Goal: Task Accomplishment & Management: Manage account settings

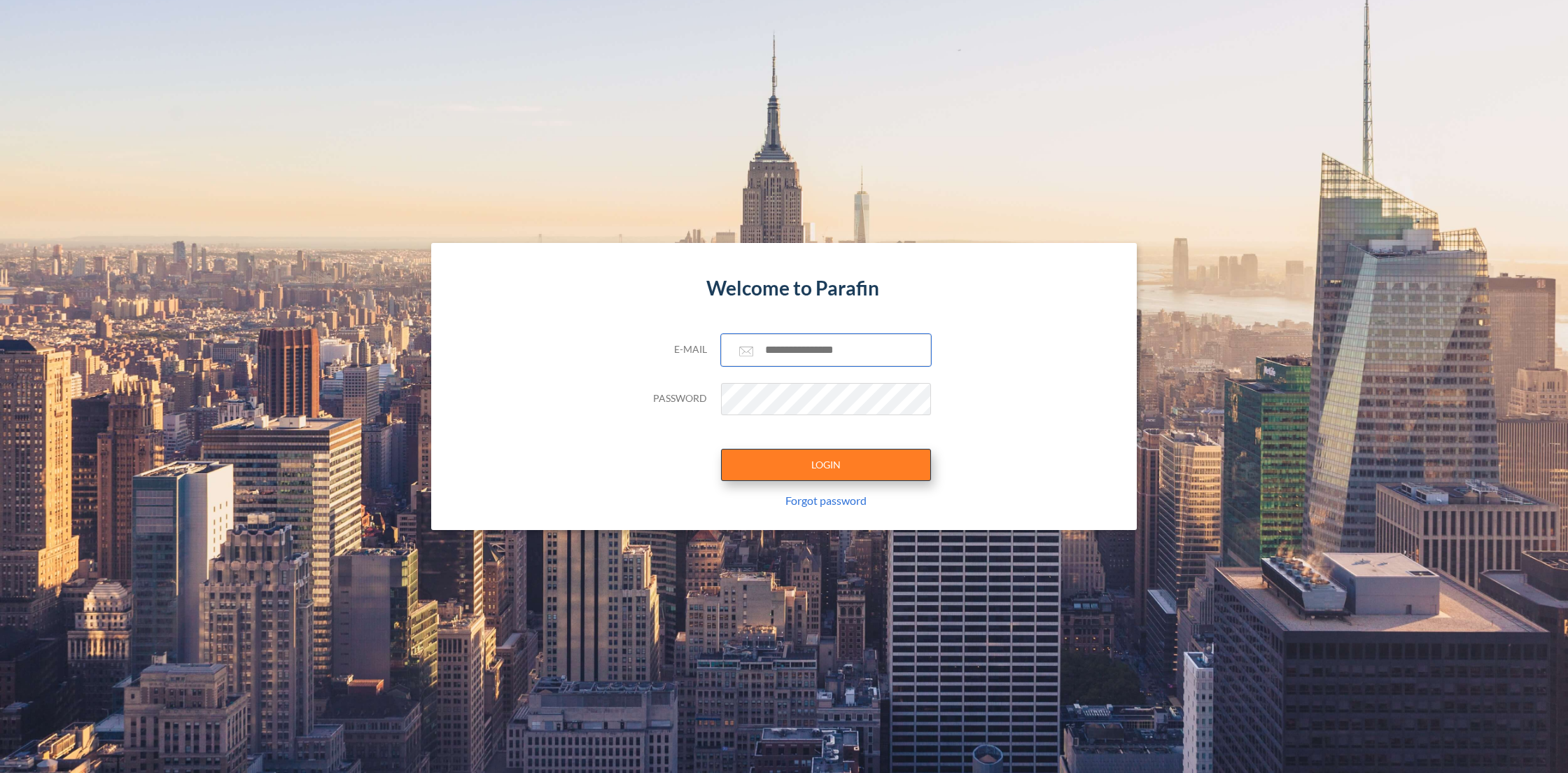
type input "**********"
click at [828, 471] on button "LOGIN" at bounding box center [826, 464] width 210 height 32
type input "**********"
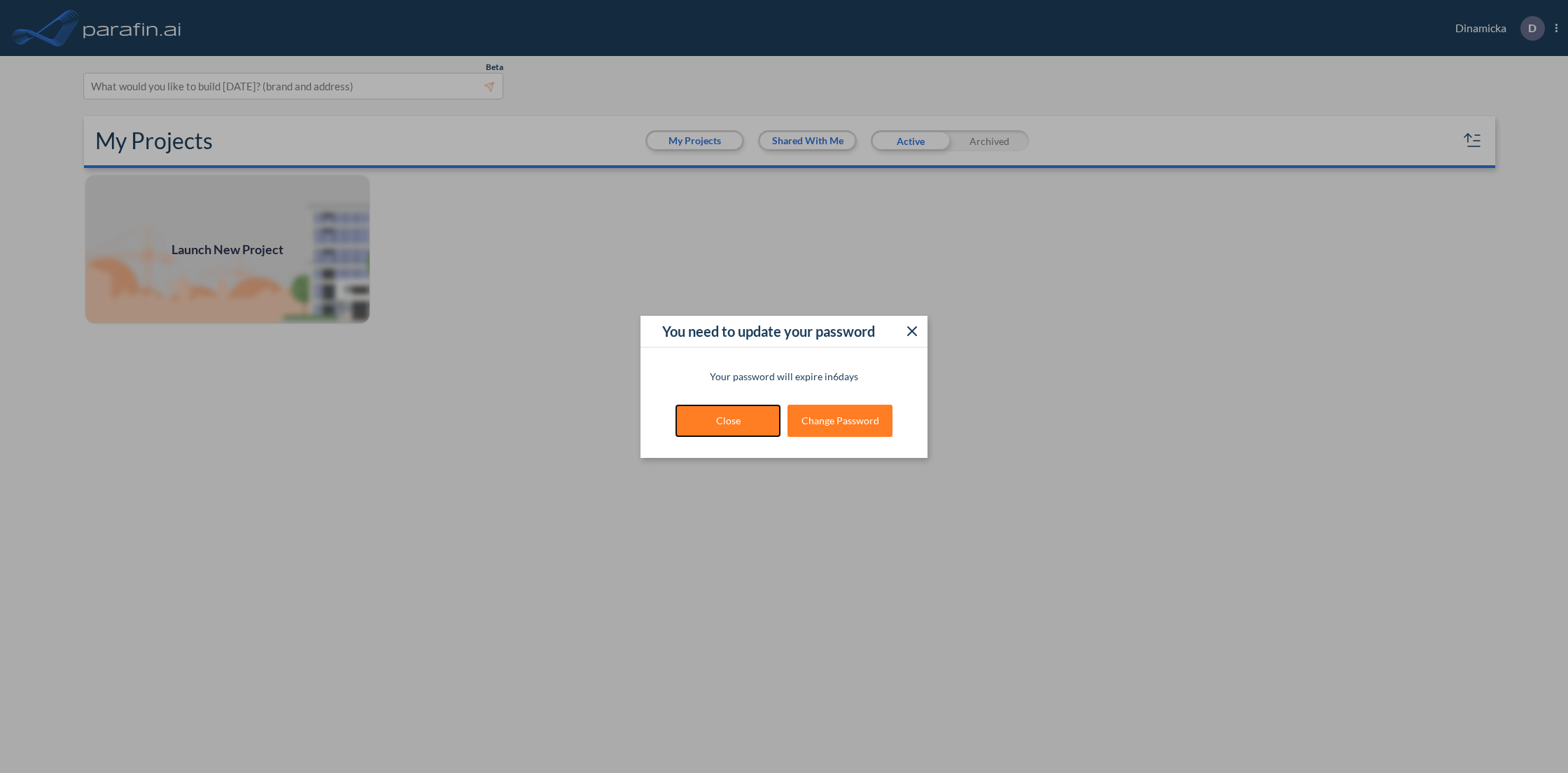
click at [715, 423] on button "Close" at bounding box center [728, 420] width 105 height 32
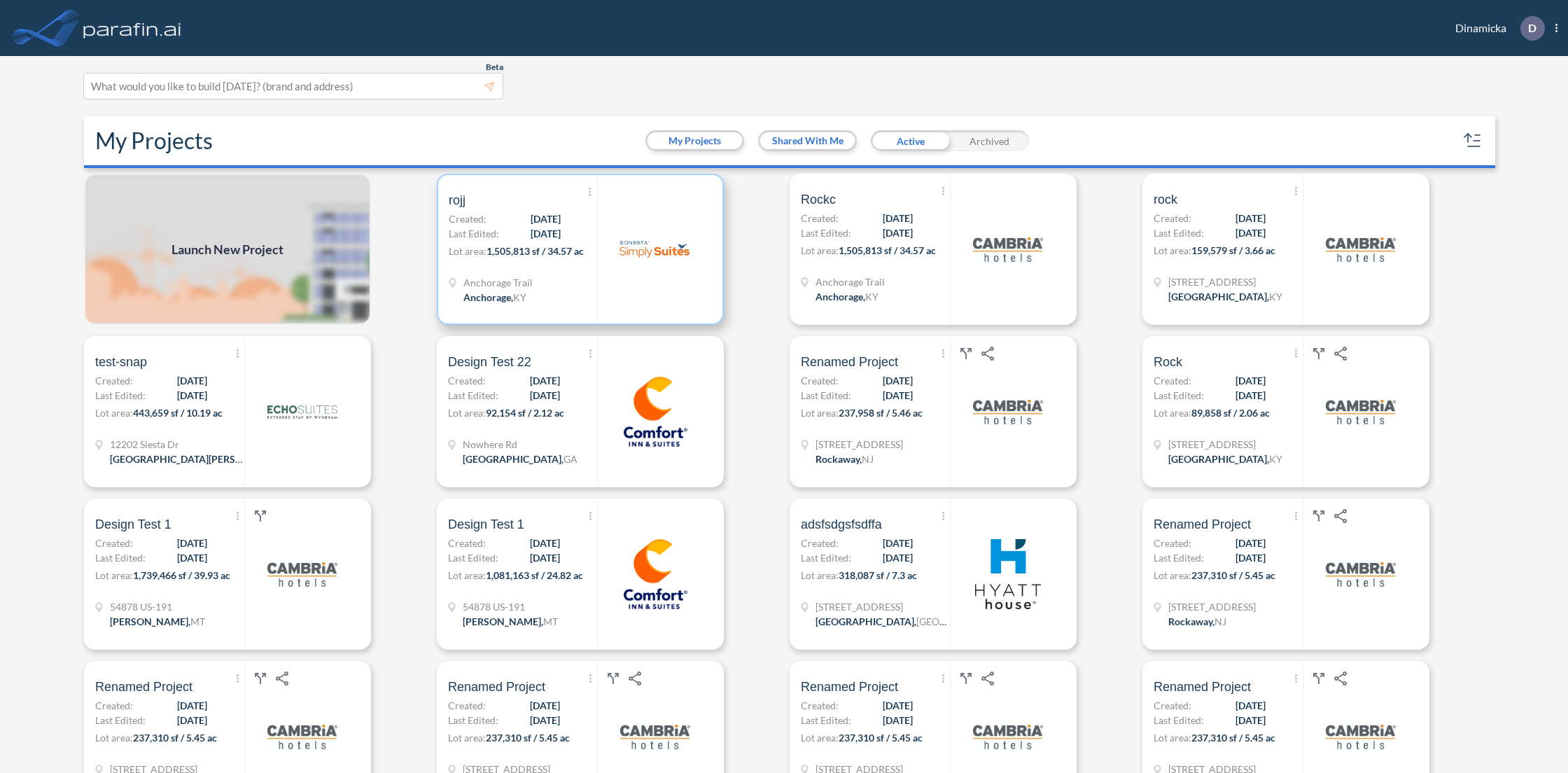
click at [618, 279] on div at bounding box center [654, 249] width 115 height 148
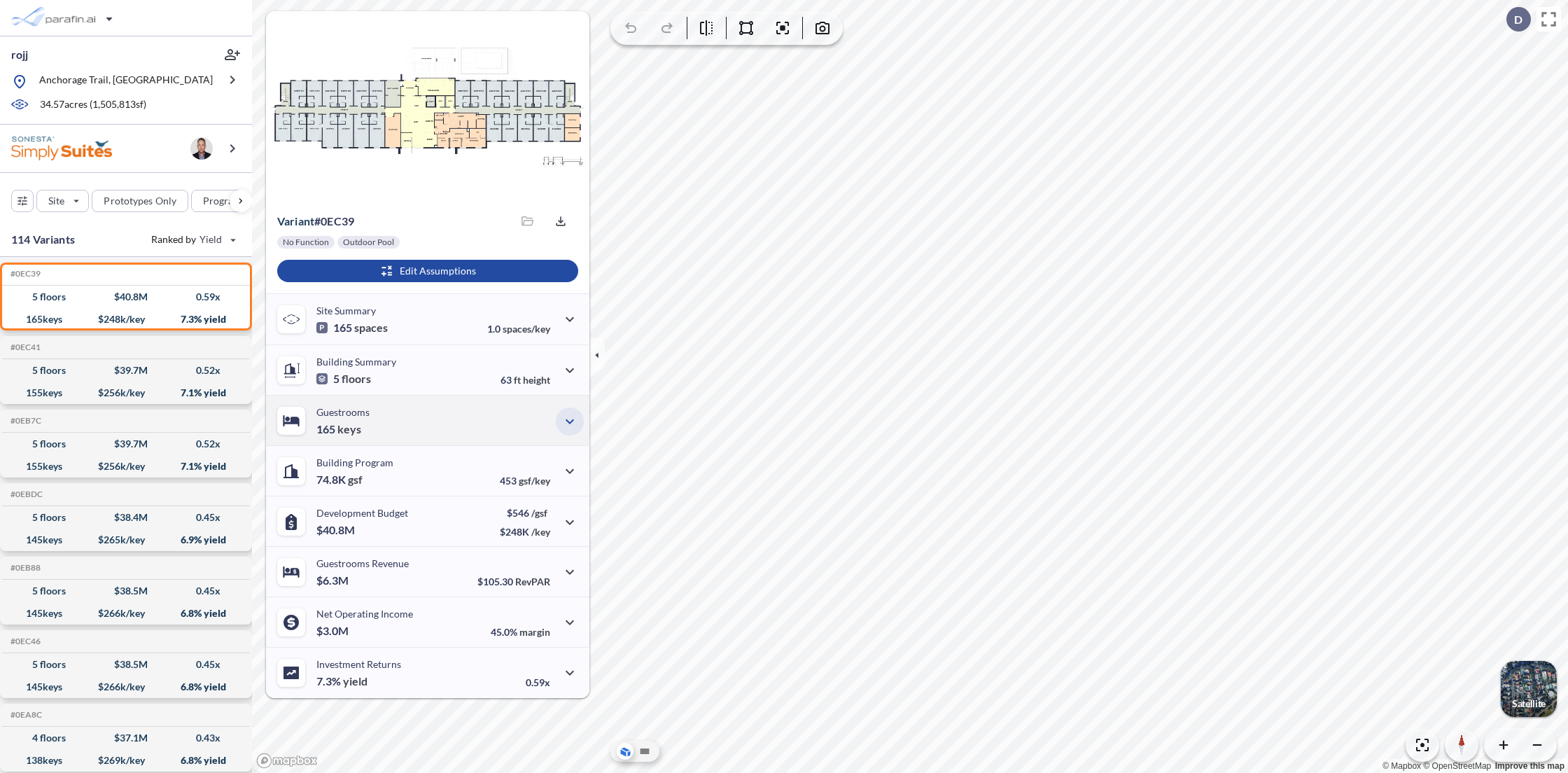
click at [577, 428] on icon "button" at bounding box center [570, 421] width 17 height 17
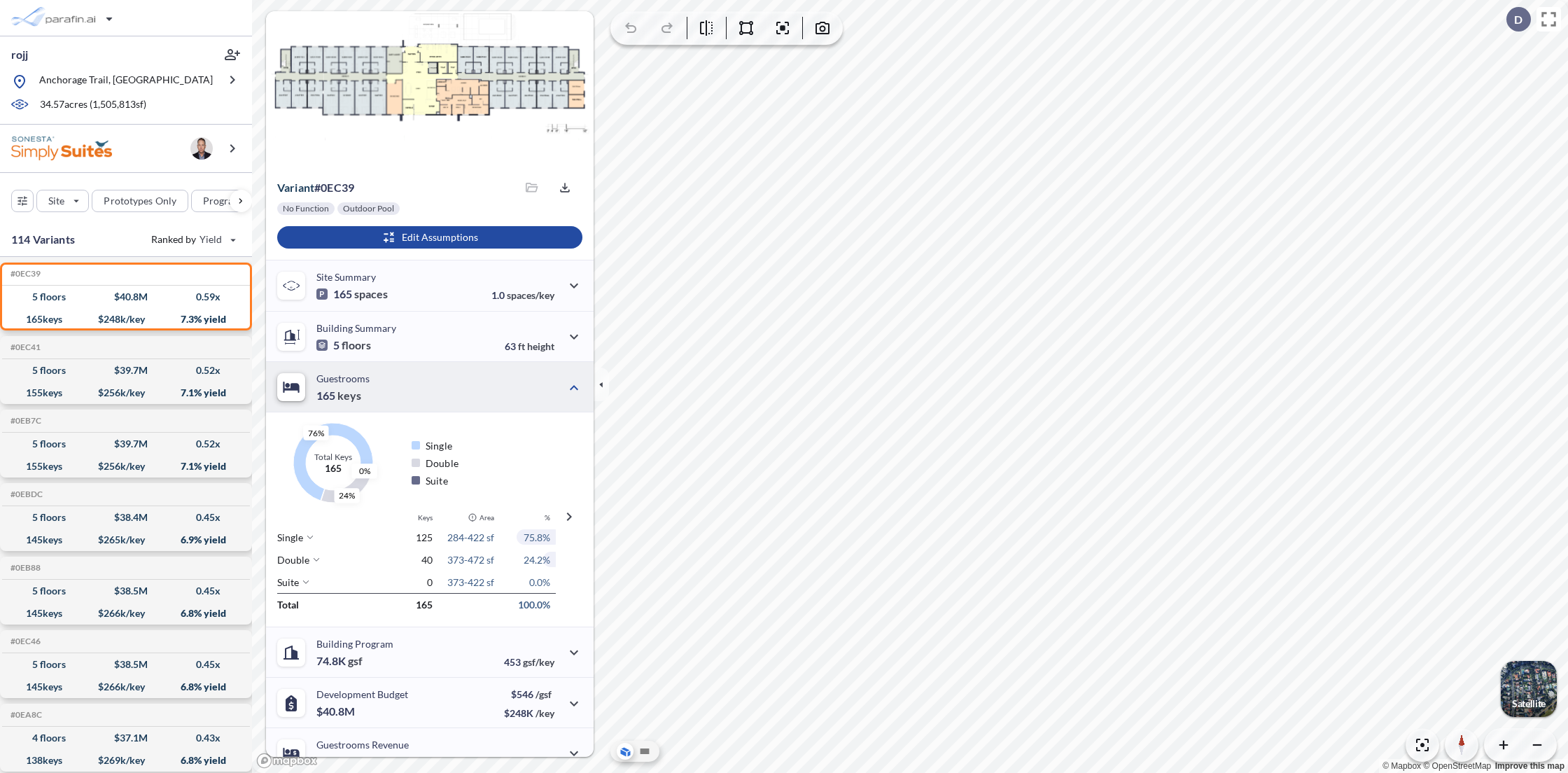
scroll to position [155, 0]
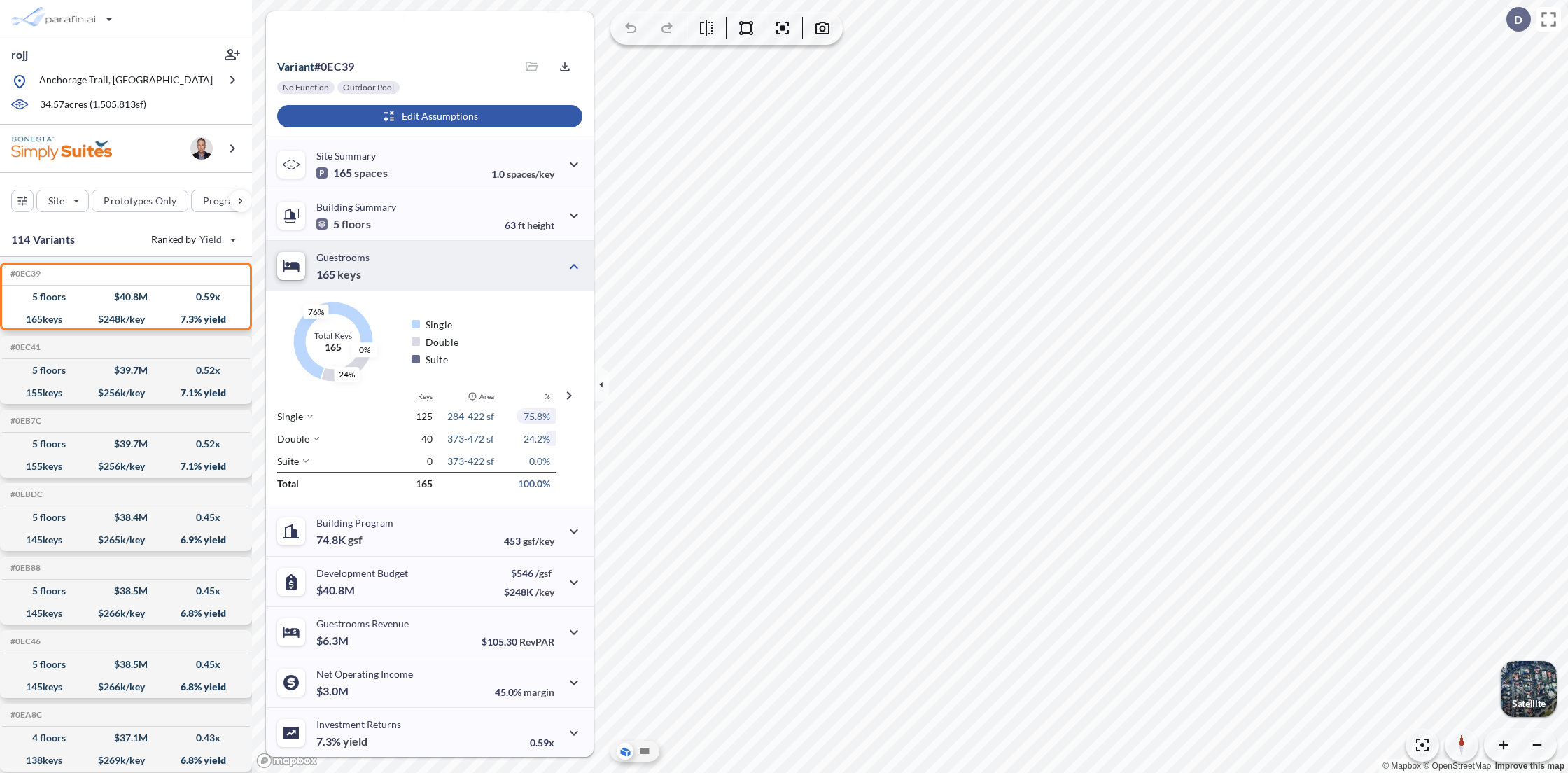
click at [446, 116] on div "button" at bounding box center [429, 116] width 305 height 22
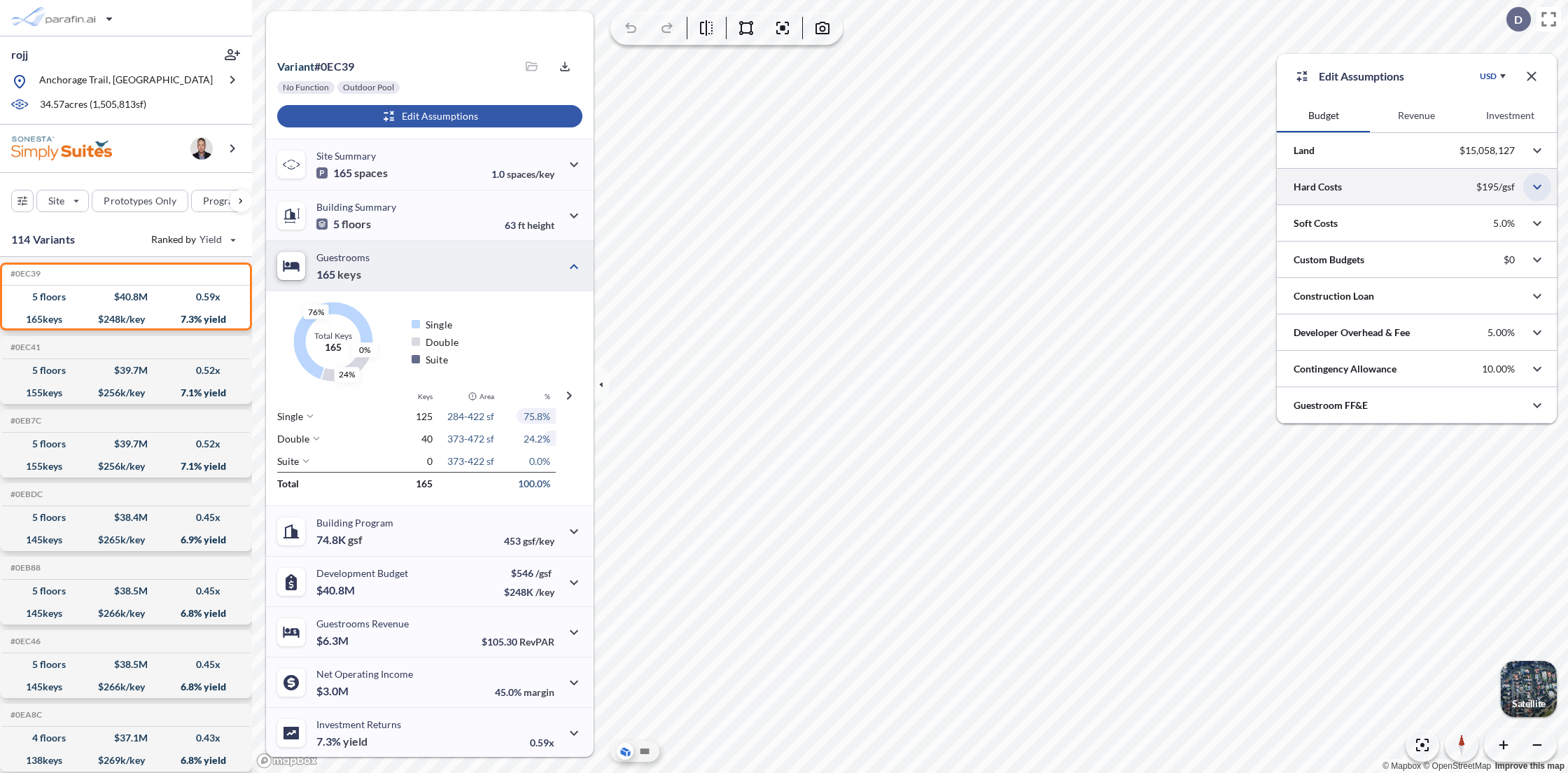
click at [1540, 185] on icon "button" at bounding box center [1537, 187] width 9 height 5
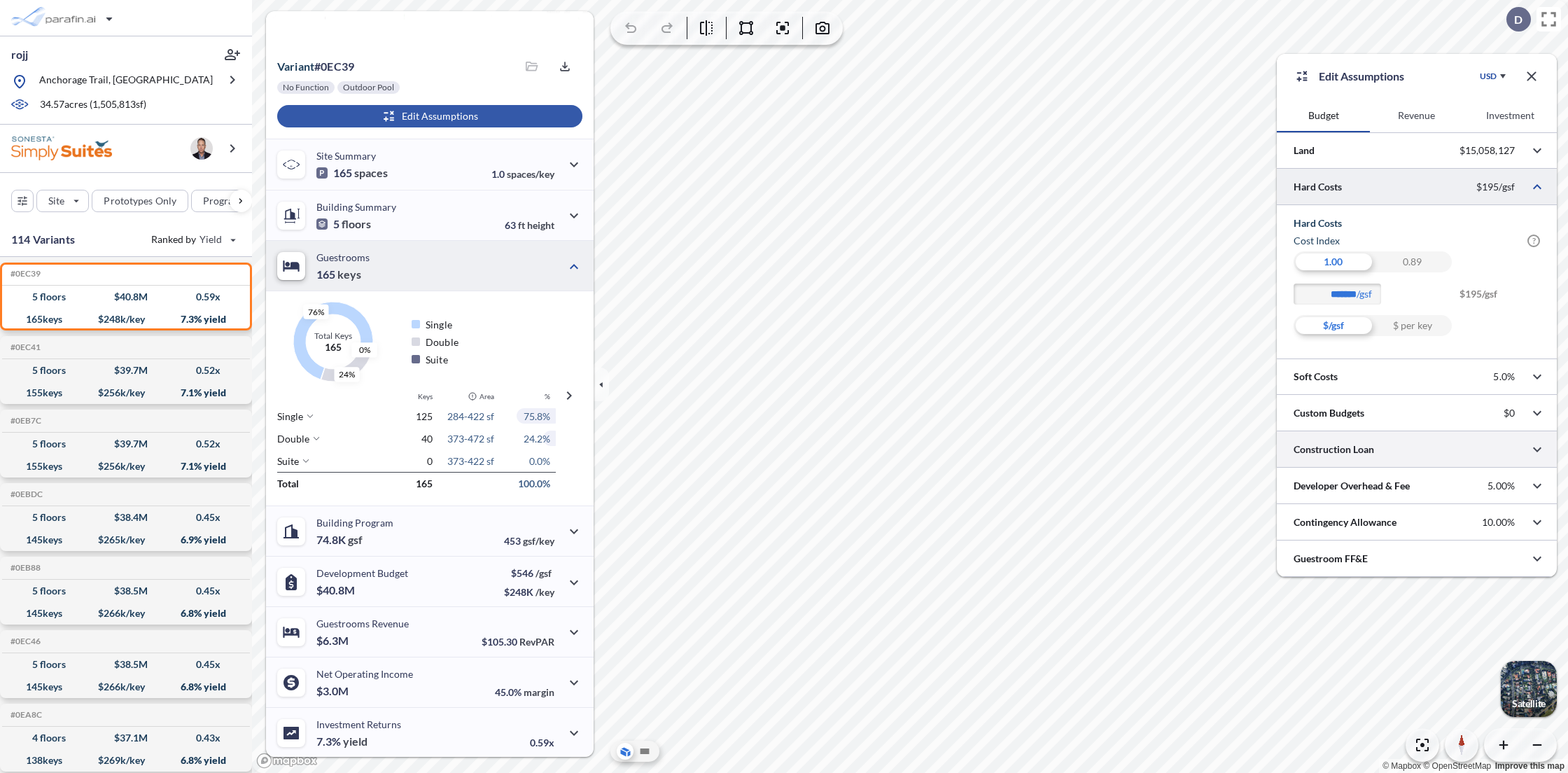
click at [1512, 444] on div at bounding box center [1417, 449] width 280 height 36
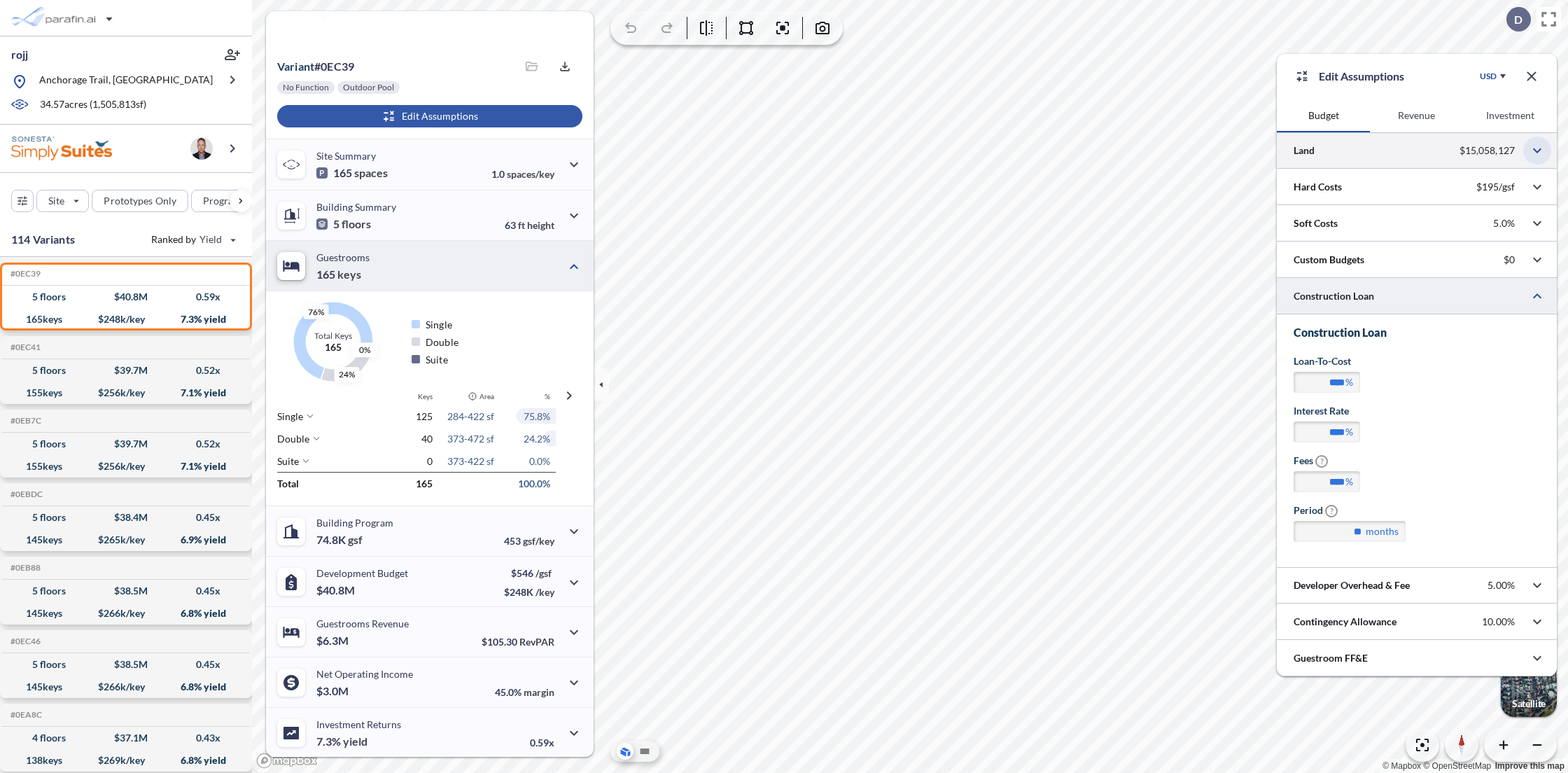
click at [1538, 156] on icon "button" at bounding box center [1537, 150] width 17 height 17
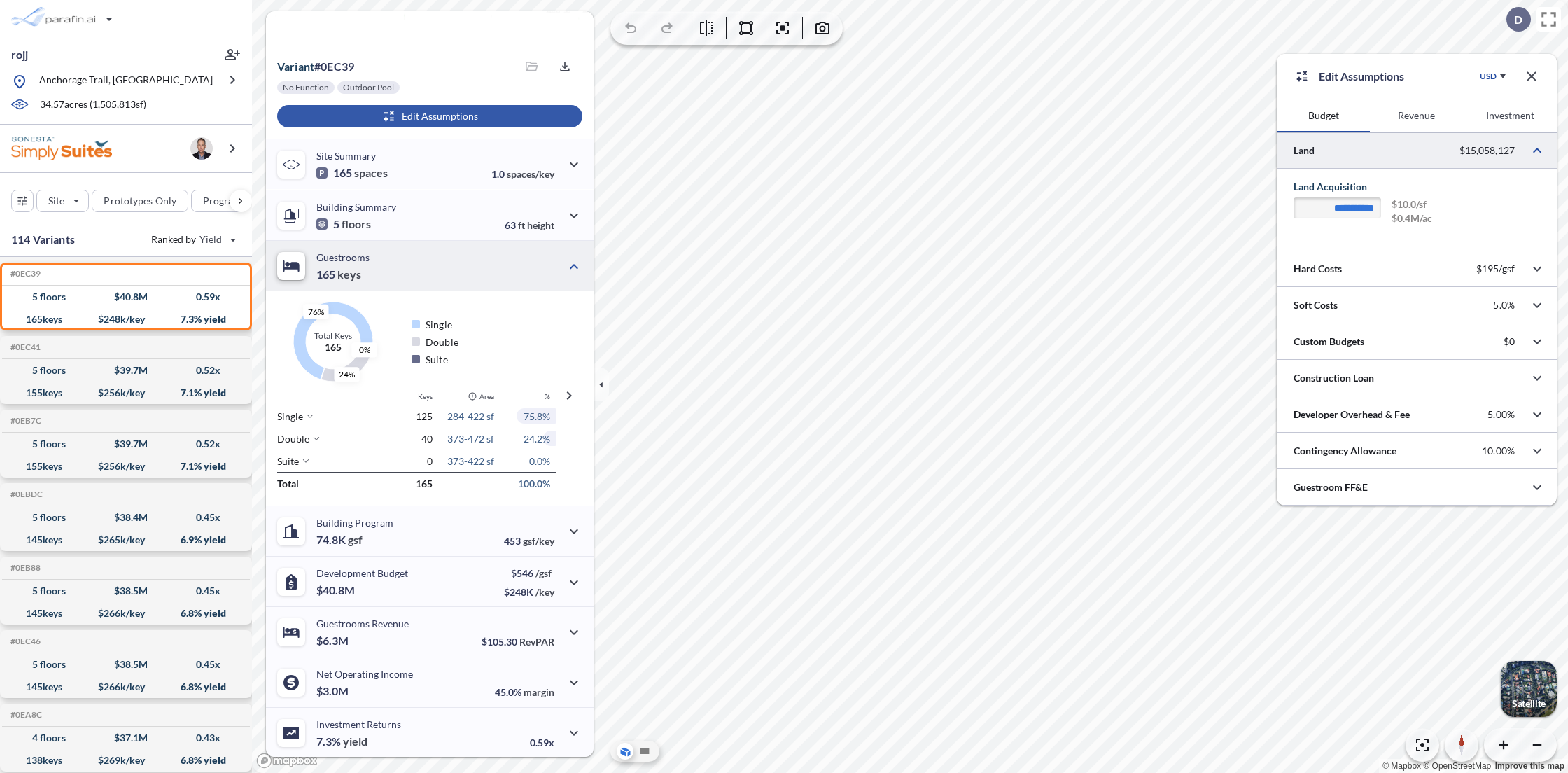
click at [1428, 119] on button "Revenue" at bounding box center [1417, 115] width 93 height 34
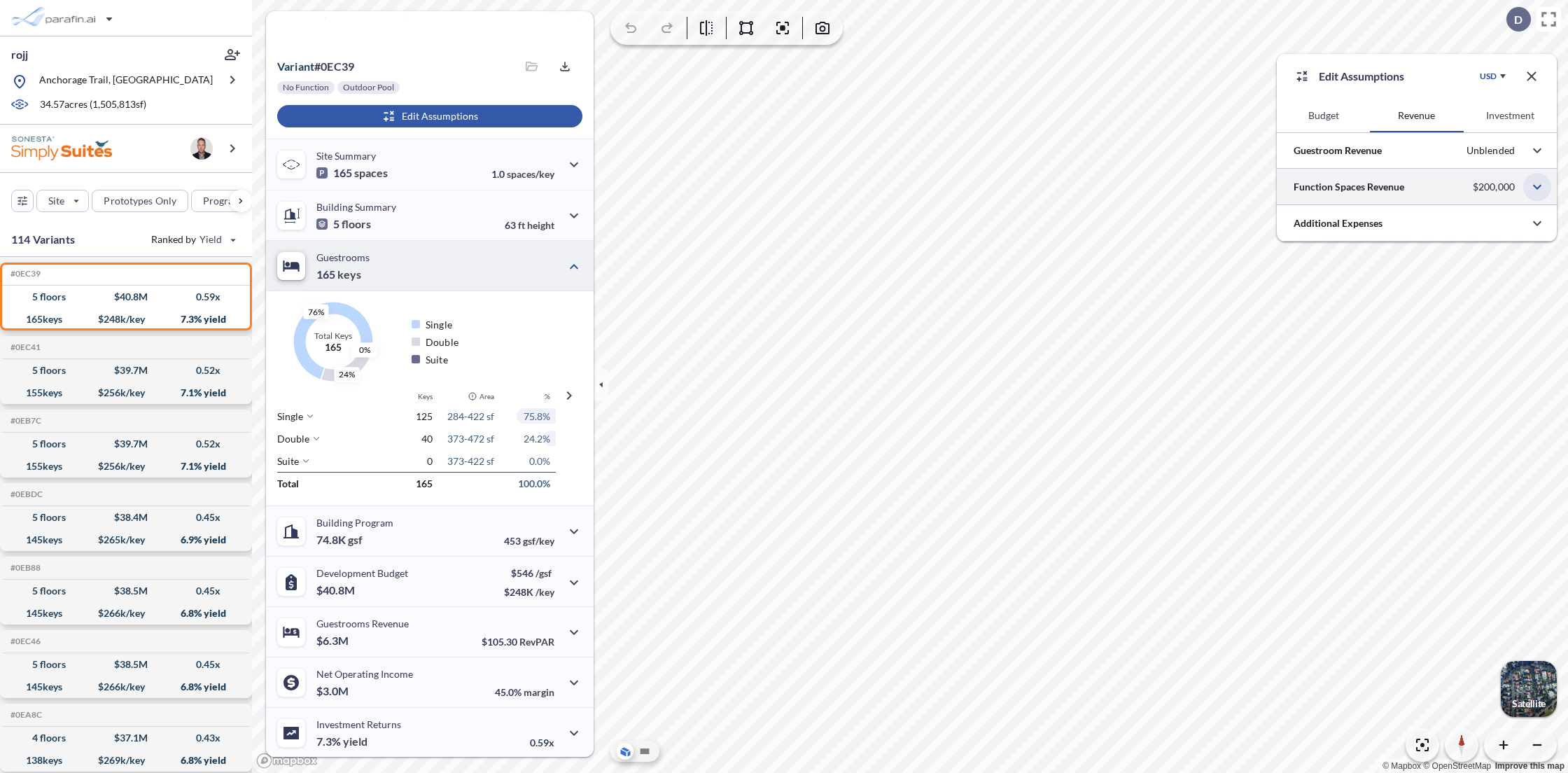
click at [1525, 188] on button "button" at bounding box center [1537, 187] width 28 height 28
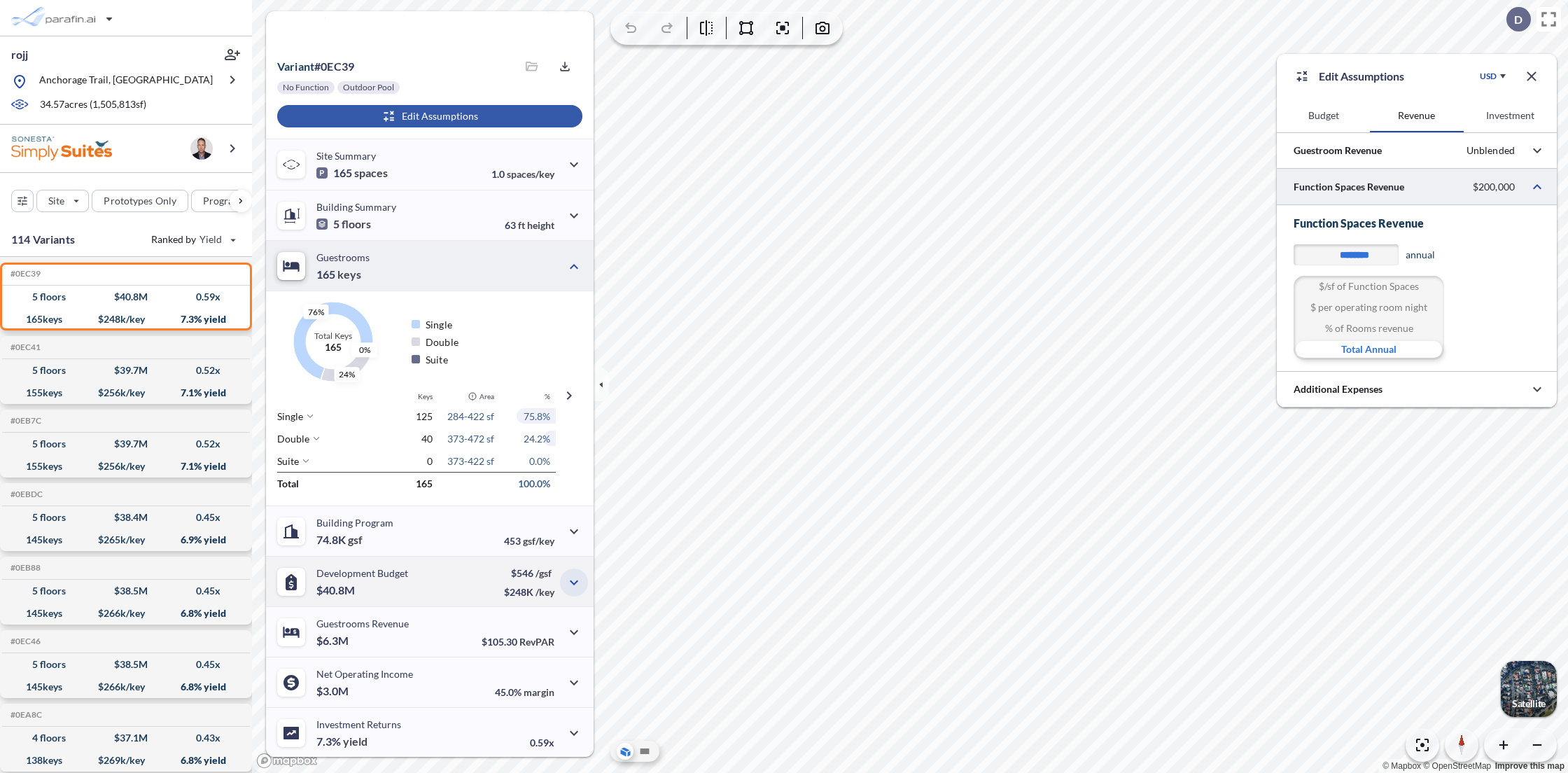
click at [571, 576] on icon "button" at bounding box center [574, 581] width 17 height 17
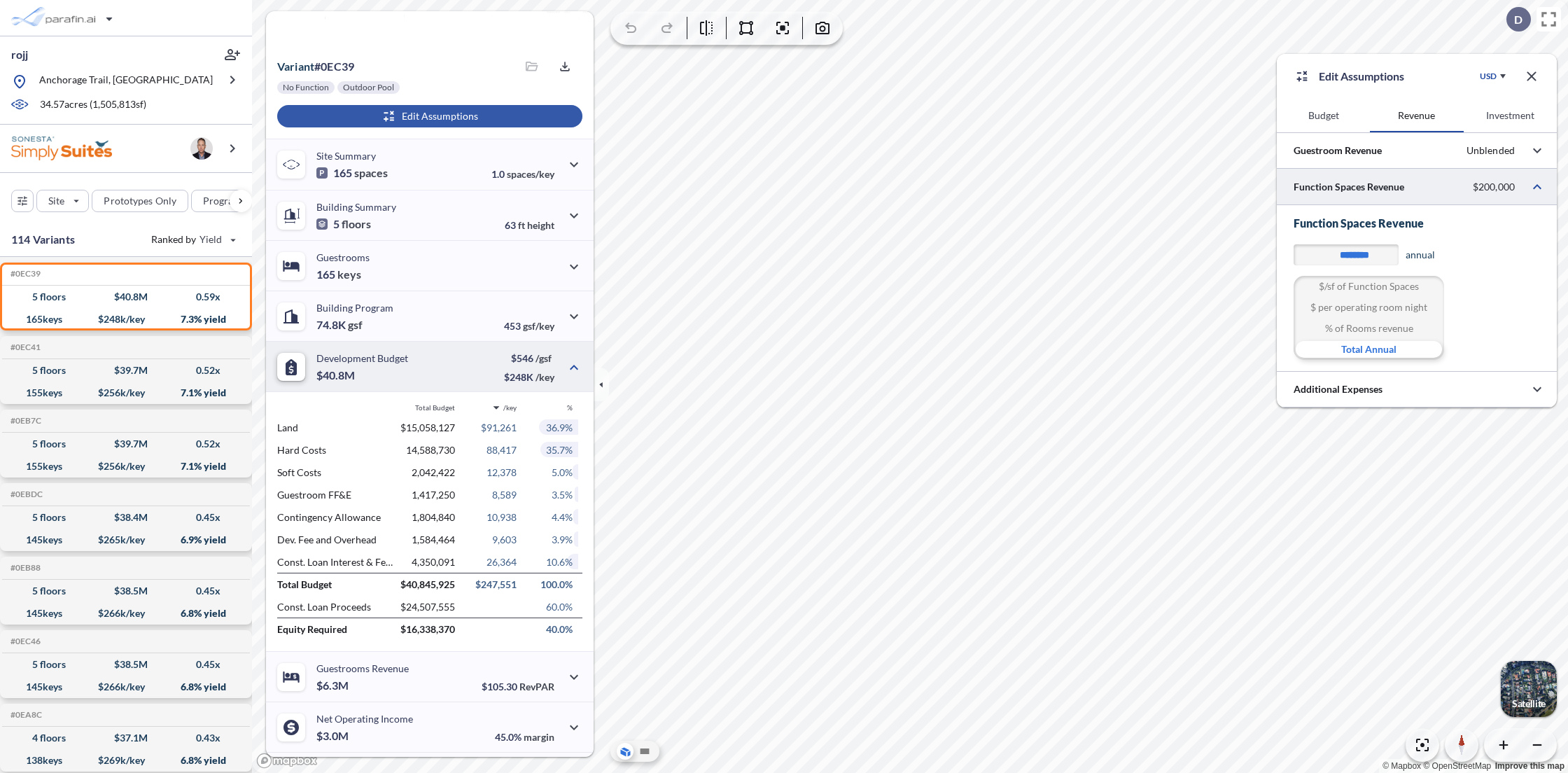
scroll to position [185, 0]
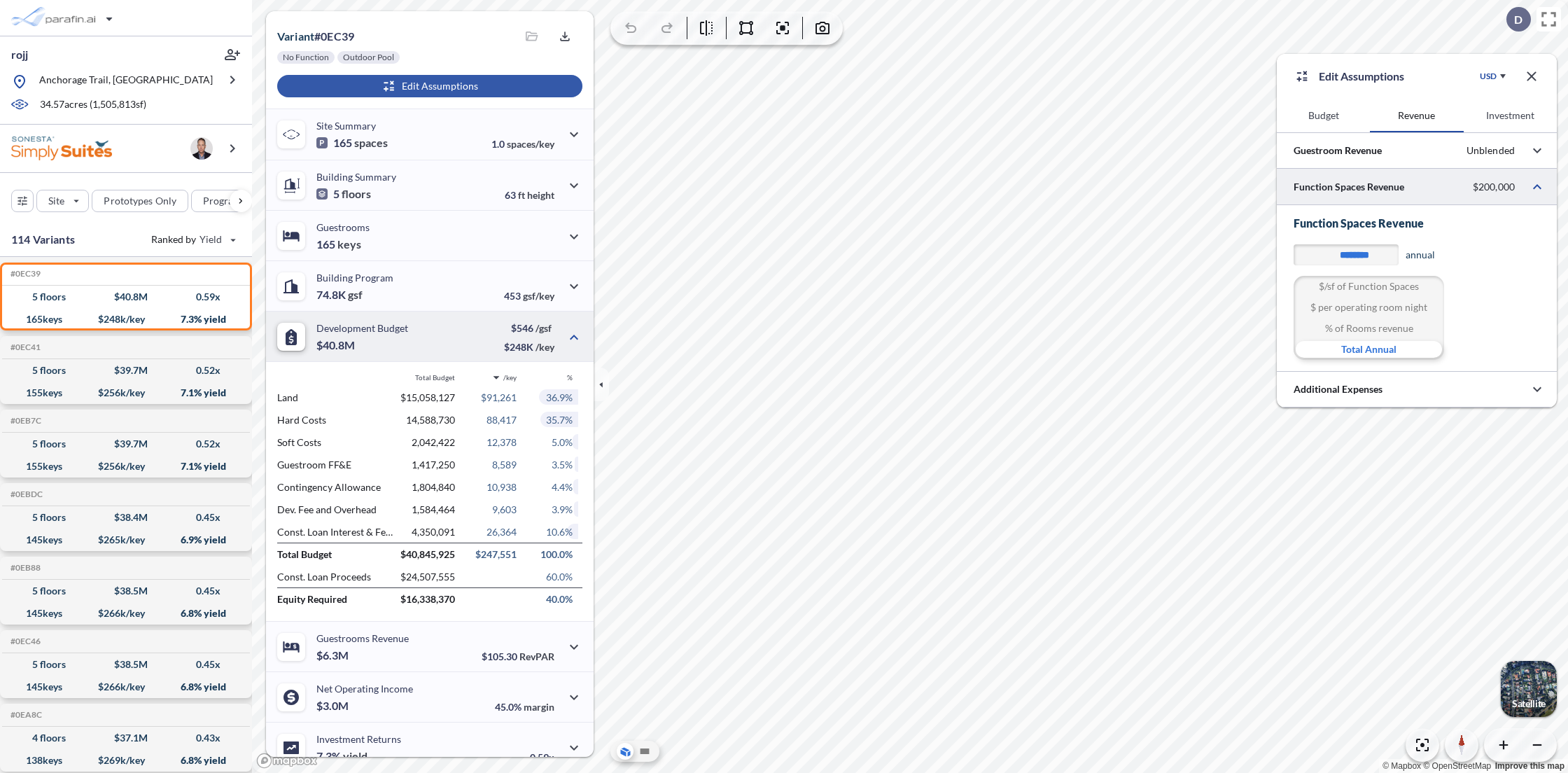
click at [566, 644] on icon "button" at bounding box center [574, 646] width 17 height 17
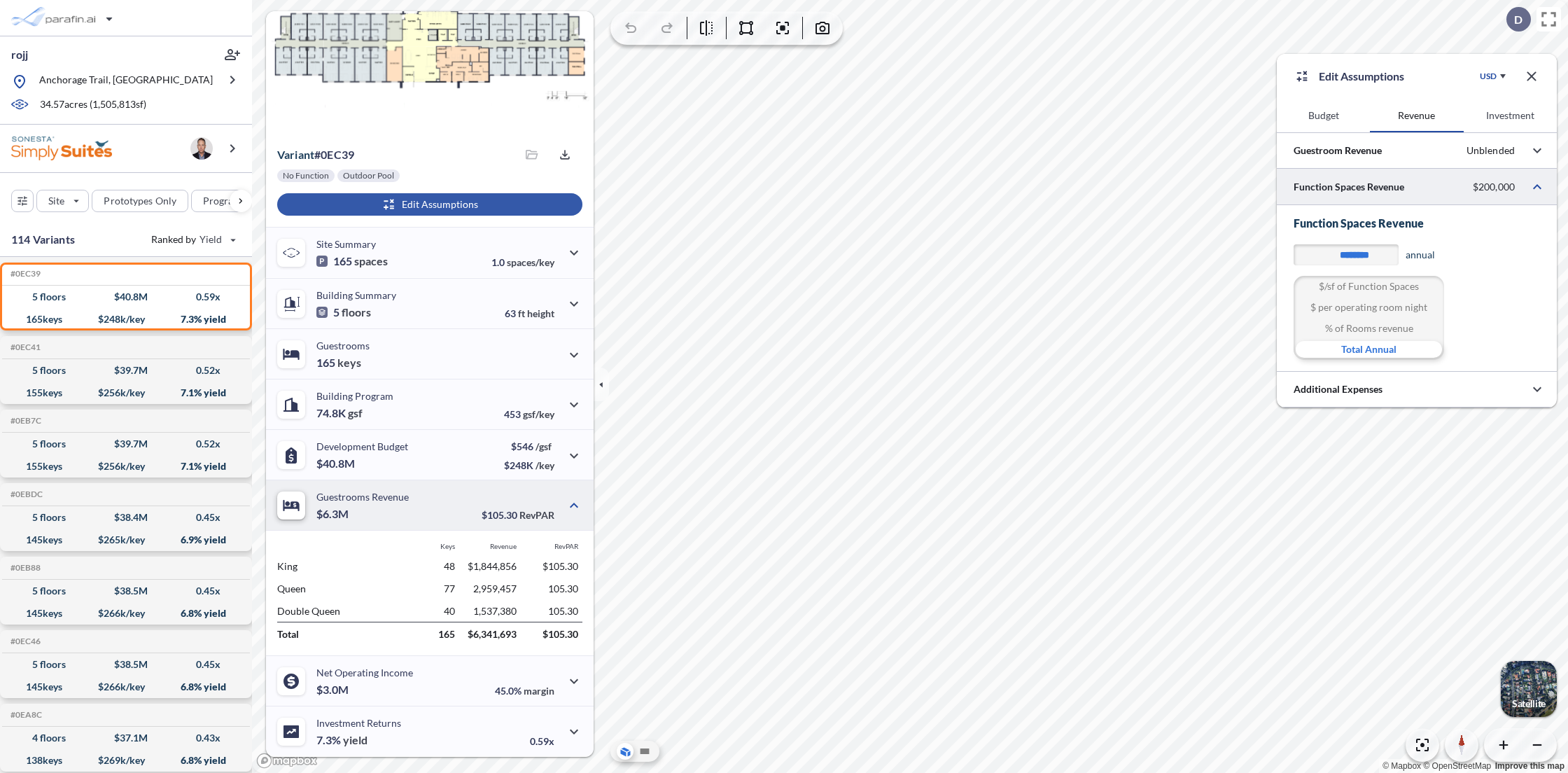
scroll to position [65, 0]
click at [567, 458] on icon "button" at bounding box center [574, 457] width 17 height 17
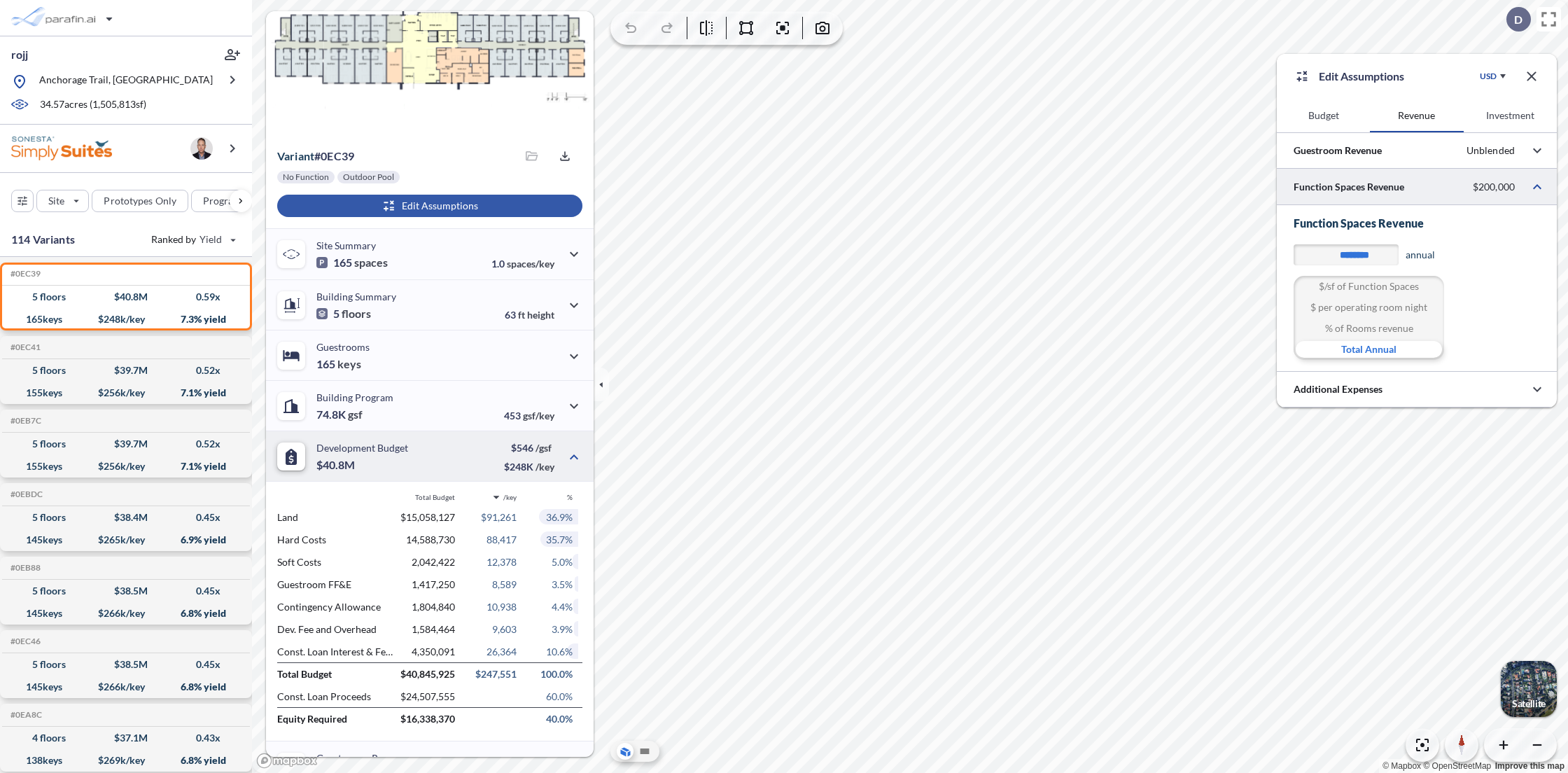
scroll to position [200, 0]
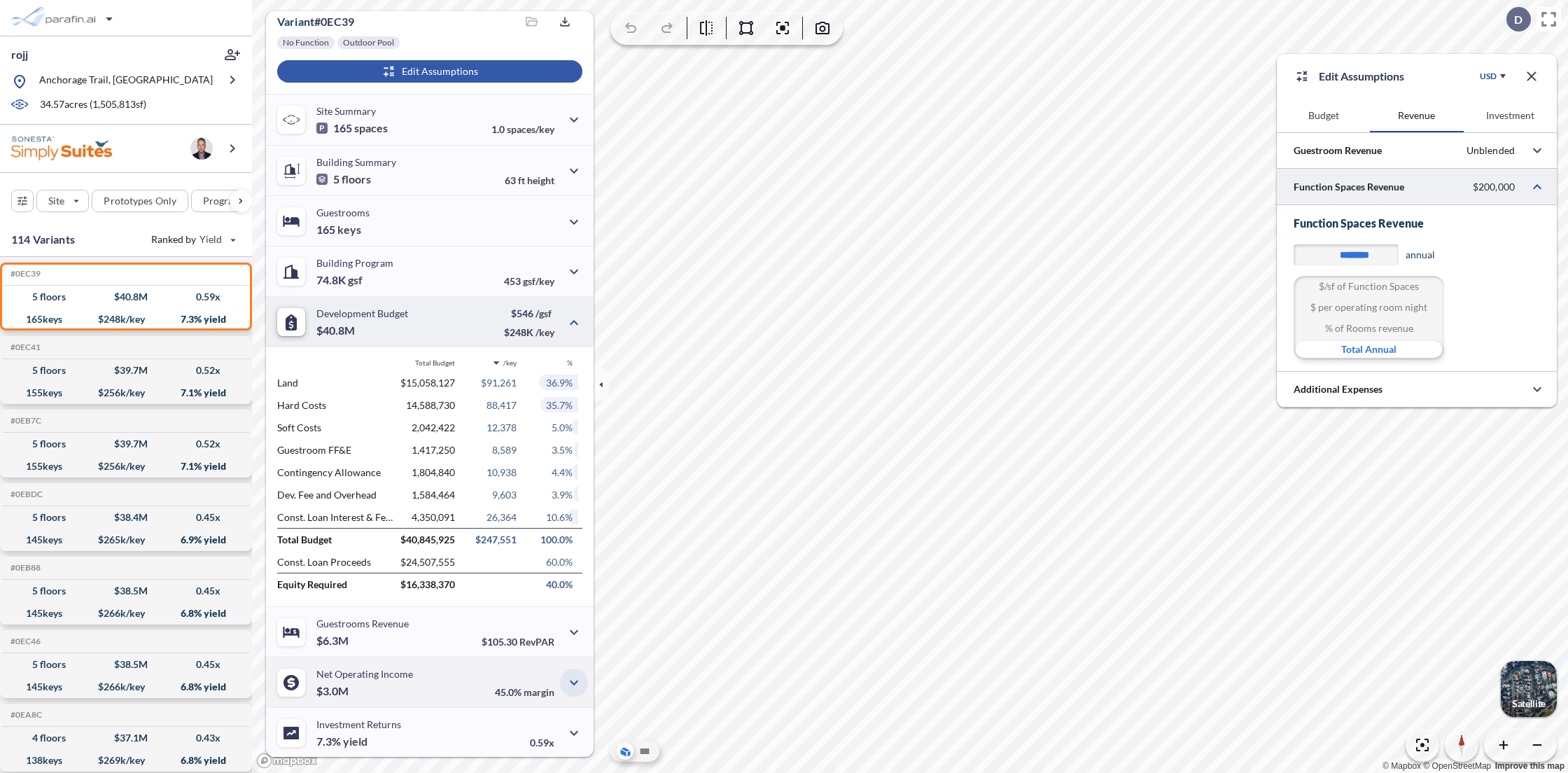
click at [573, 684] on icon "button" at bounding box center [574, 681] width 17 height 17
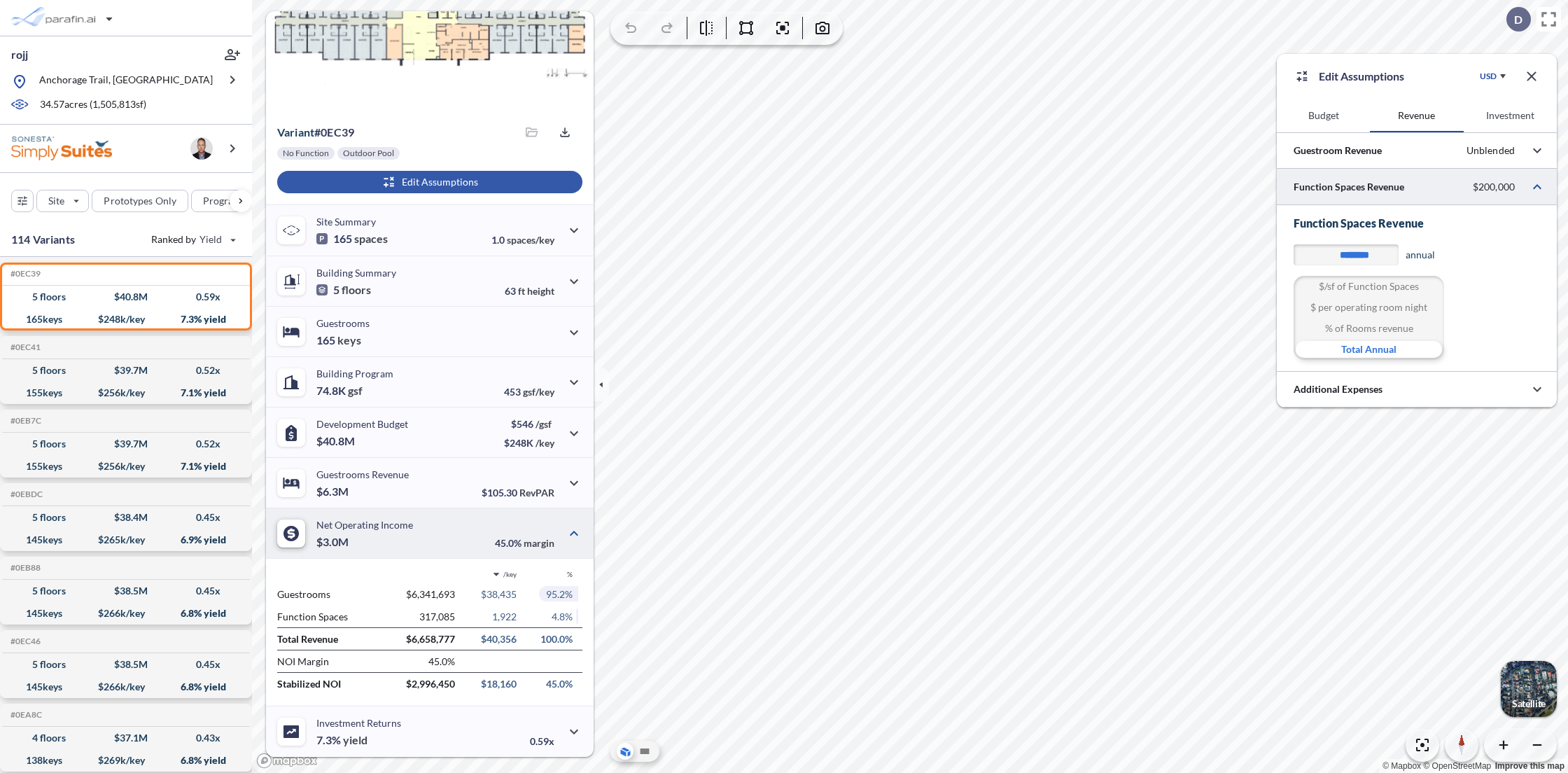
scroll to position [88, 0]
click at [1368, 325] on div "% of Rooms revenue" at bounding box center [1368, 328] width 151 height 21
click at [1368, 308] on div "$ per operating room night" at bounding box center [1368, 308] width 151 height 21
click at [1372, 295] on div "$/sf of Function Spaces" at bounding box center [1368, 286] width 151 height 21
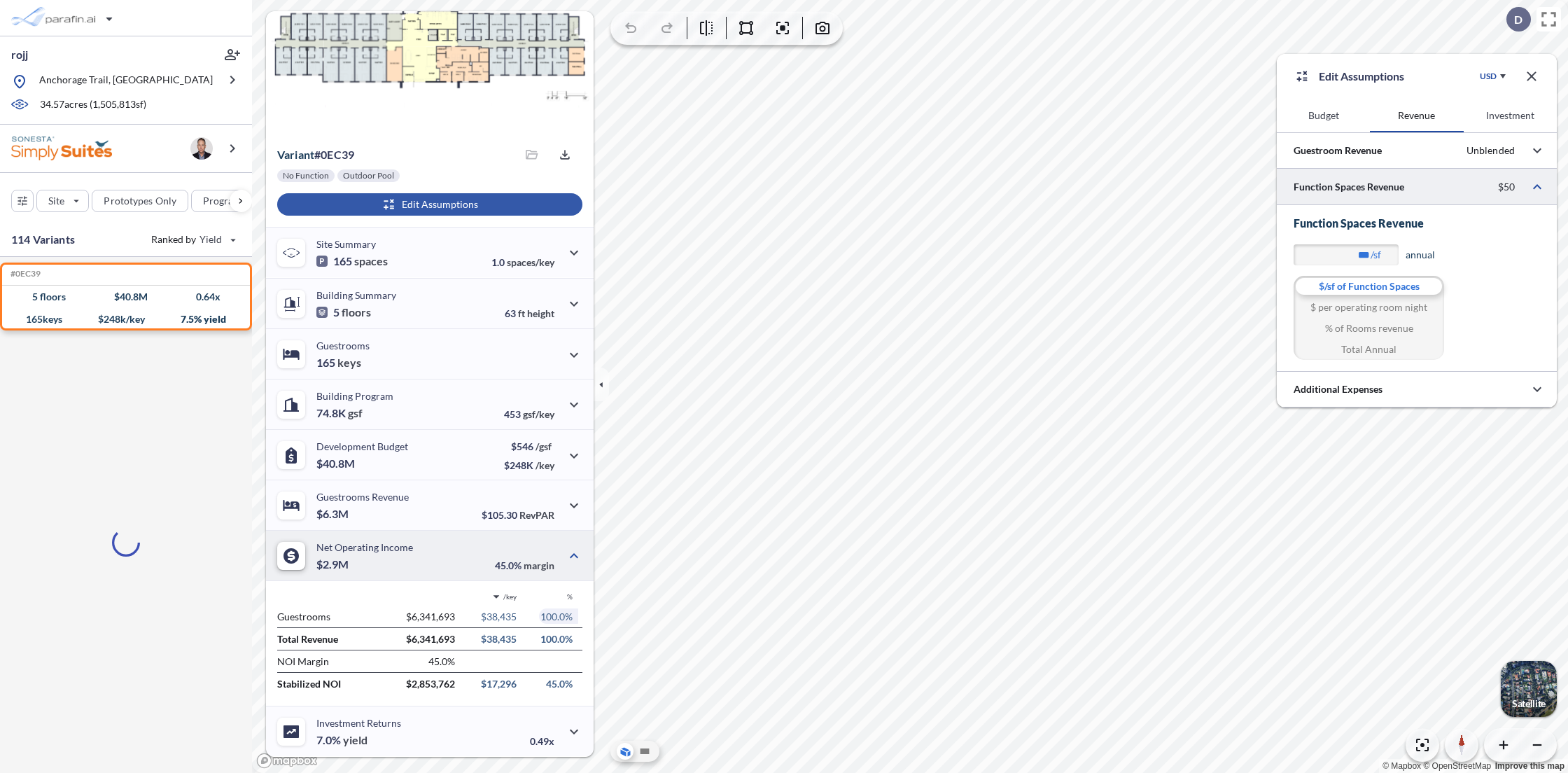
scroll to position [65, 0]
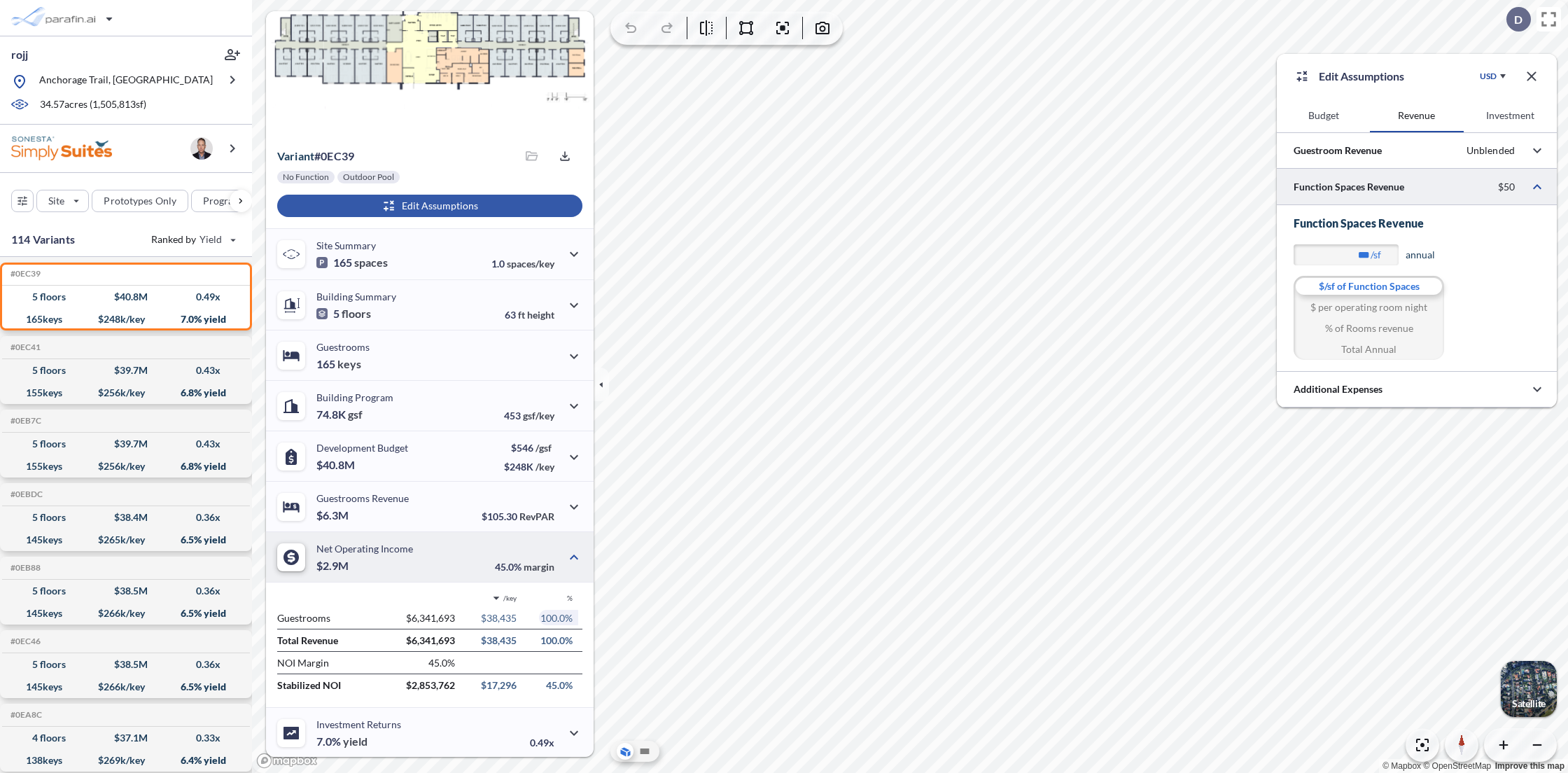
click at [1360, 310] on div "$ per operating room night" at bounding box center [1368, 308] width 151 height 21
type input "***"
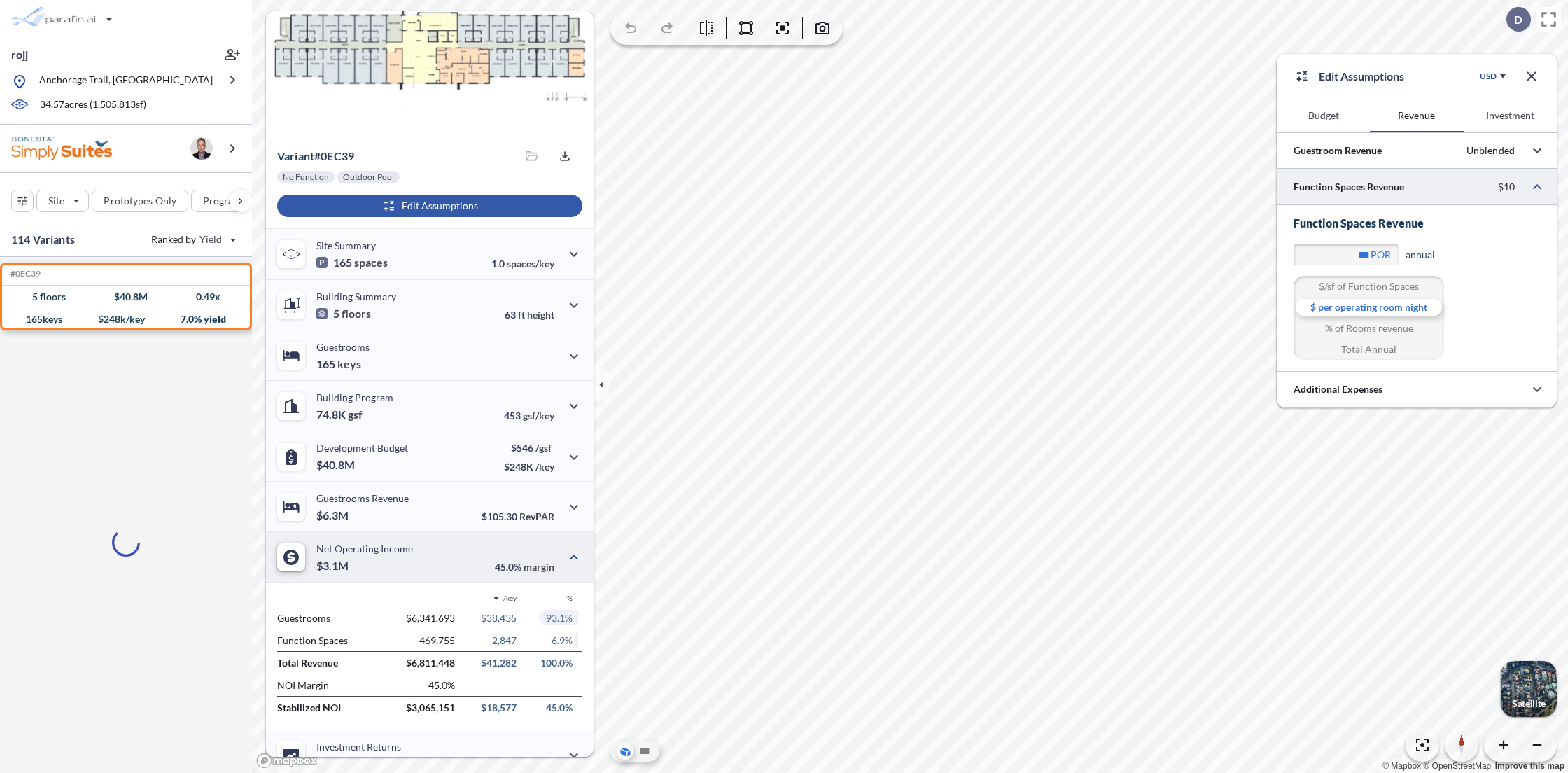
scroll to position [88, 0]
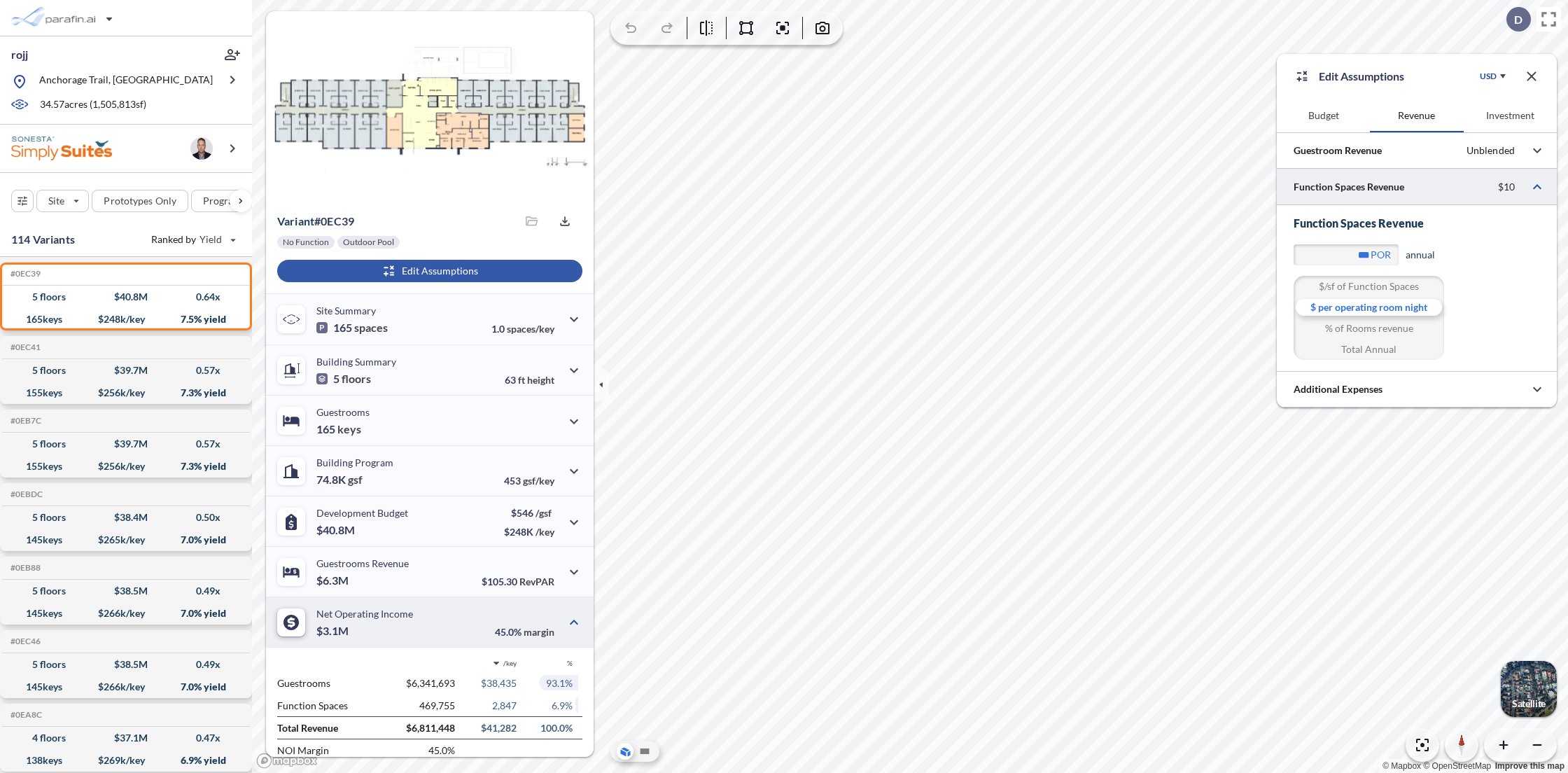
scroll to position [88, 0]
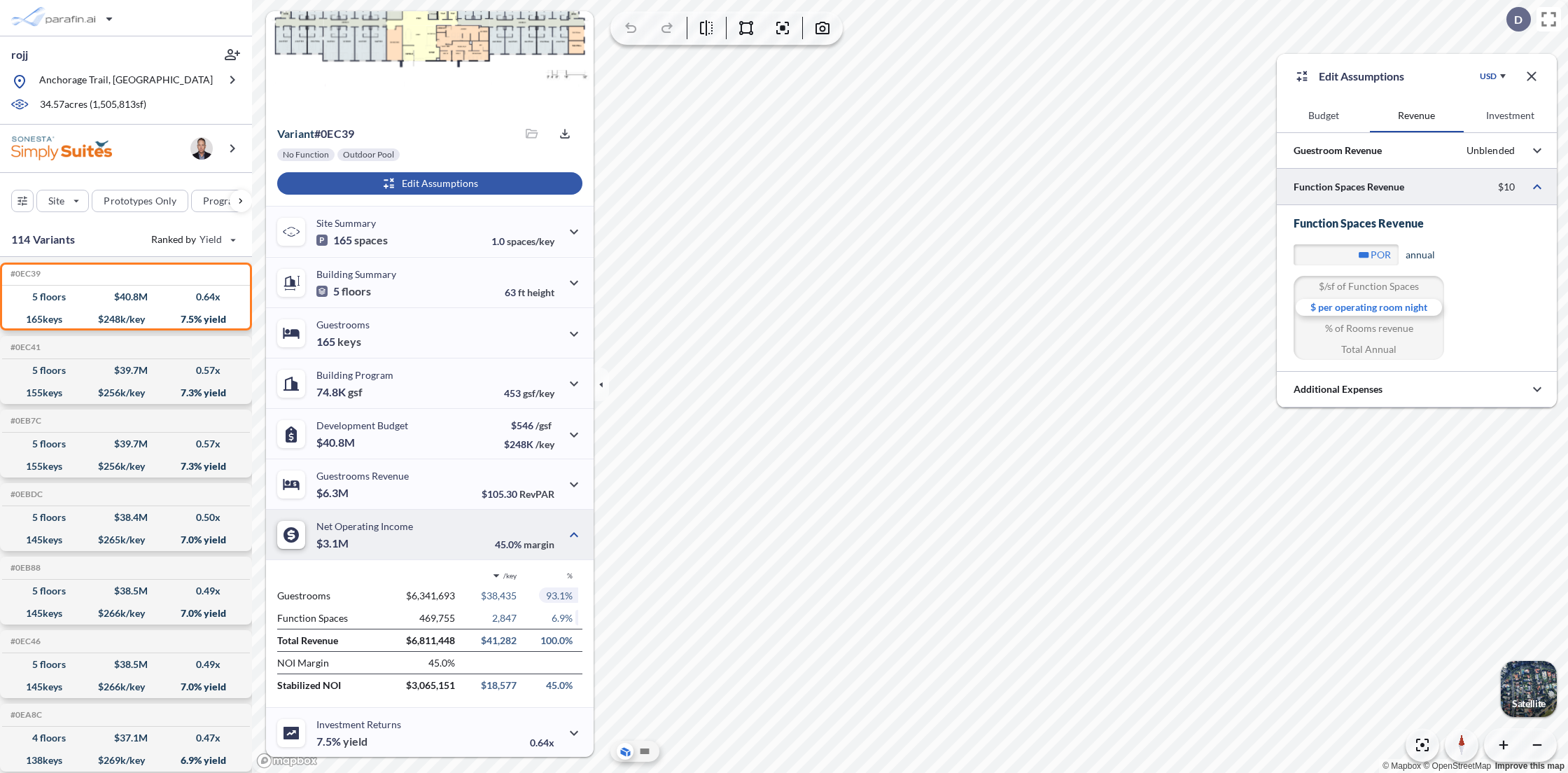
click at [1327, 121] on button "Budget" at bounding box center [1324, 115] width 93 height 34
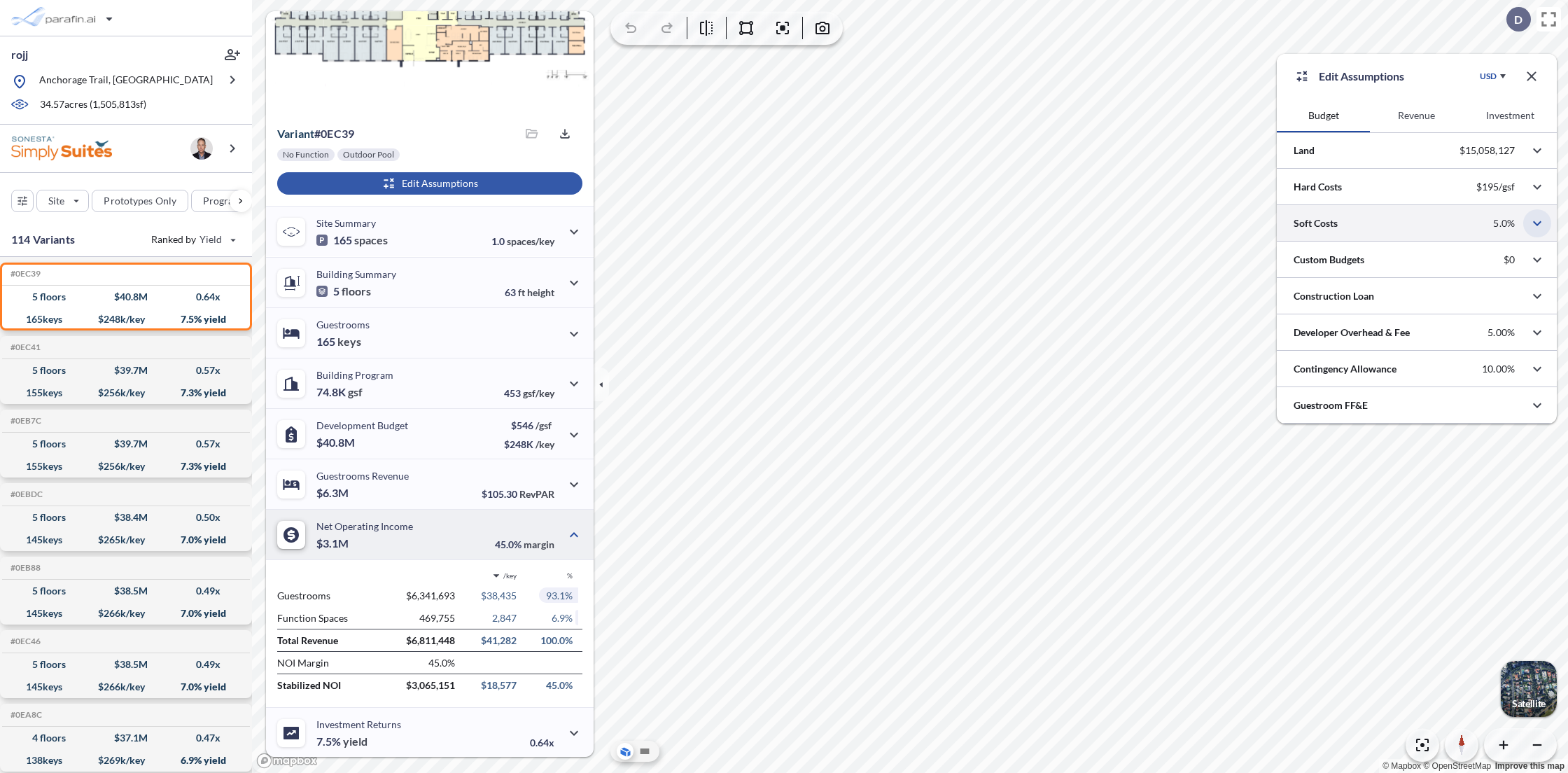
click at [1533, 225] on icon "button" at bounding box center [1537, 223] width 17 height 17
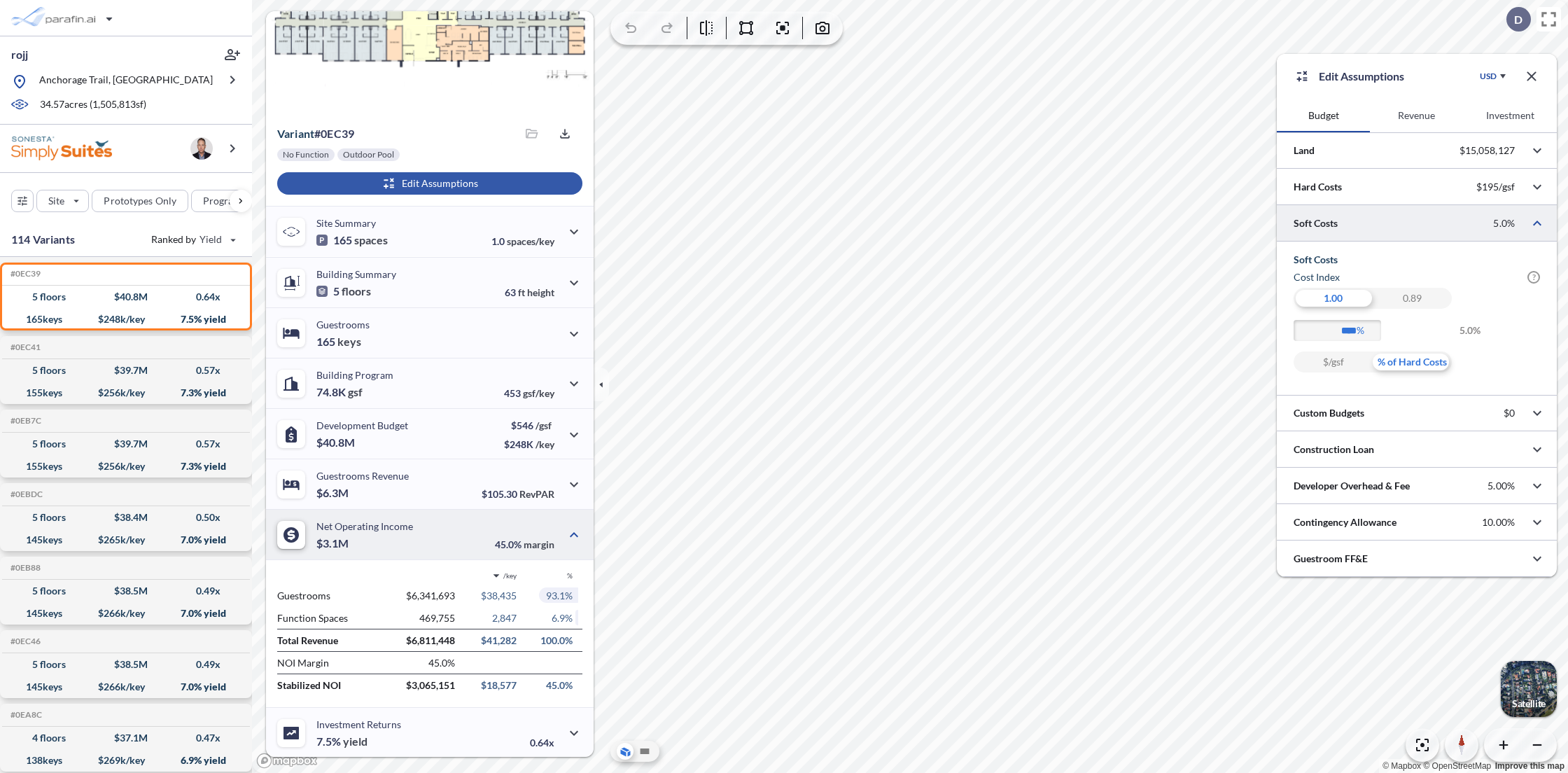
drag, startPoint x: 1334, startPoint y: 359, endPoint x: 1396, endPoint y: 393, distance: 70.7
click at [1334, 359] on div "$/gsf" at bounding box center [1332, 362] width 79 height 21
type input "*******"
click at [1504, 118] on button "Investment" at bounding box center [1511, 115] width 93 height 34
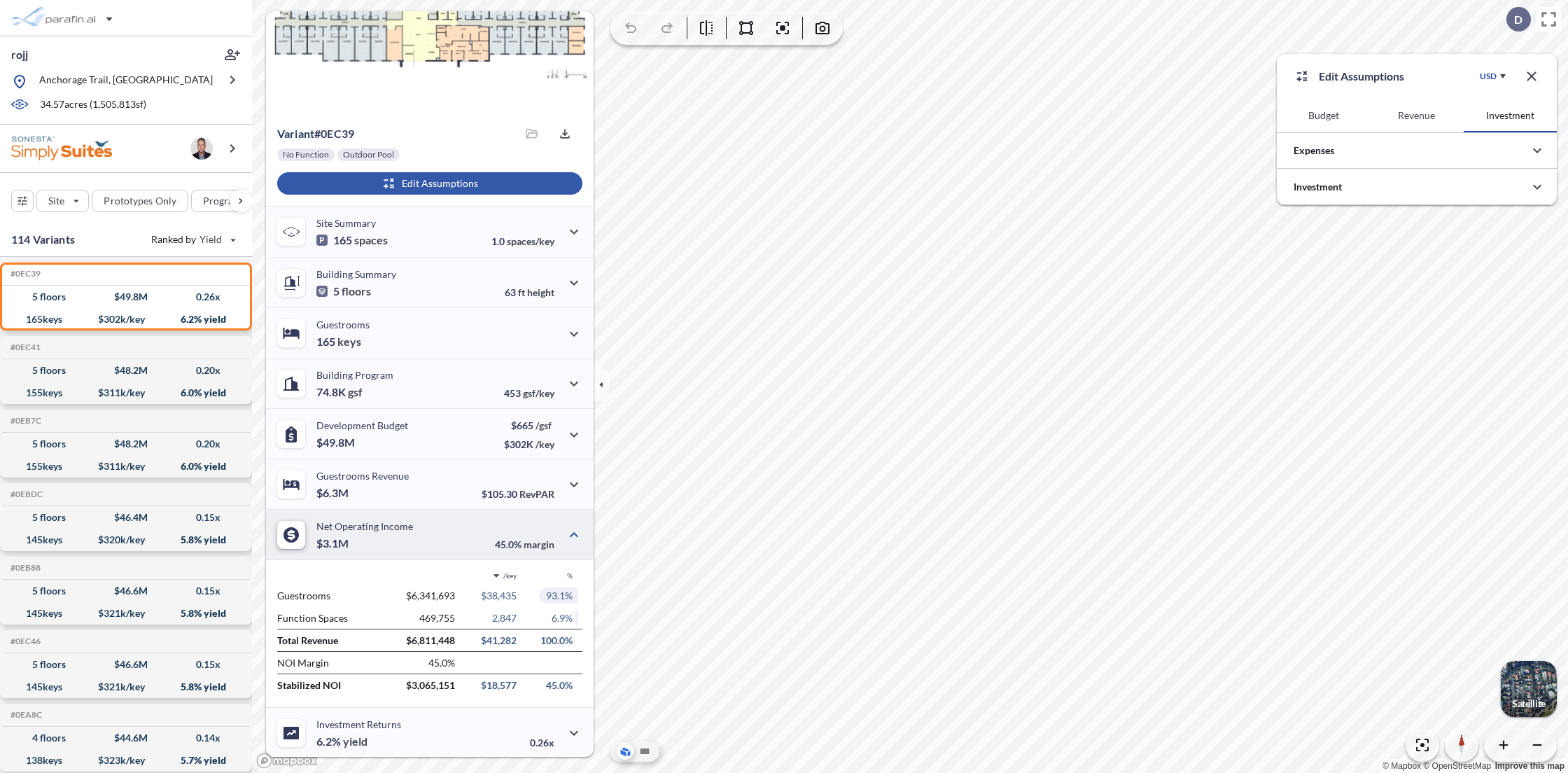
click at [1423, 115] on button "Revenue" at bounding box center [1417, 115] width 93 height 34
click at [1523, 194] on div at bounding box center [1417, 186] width 280 height 36
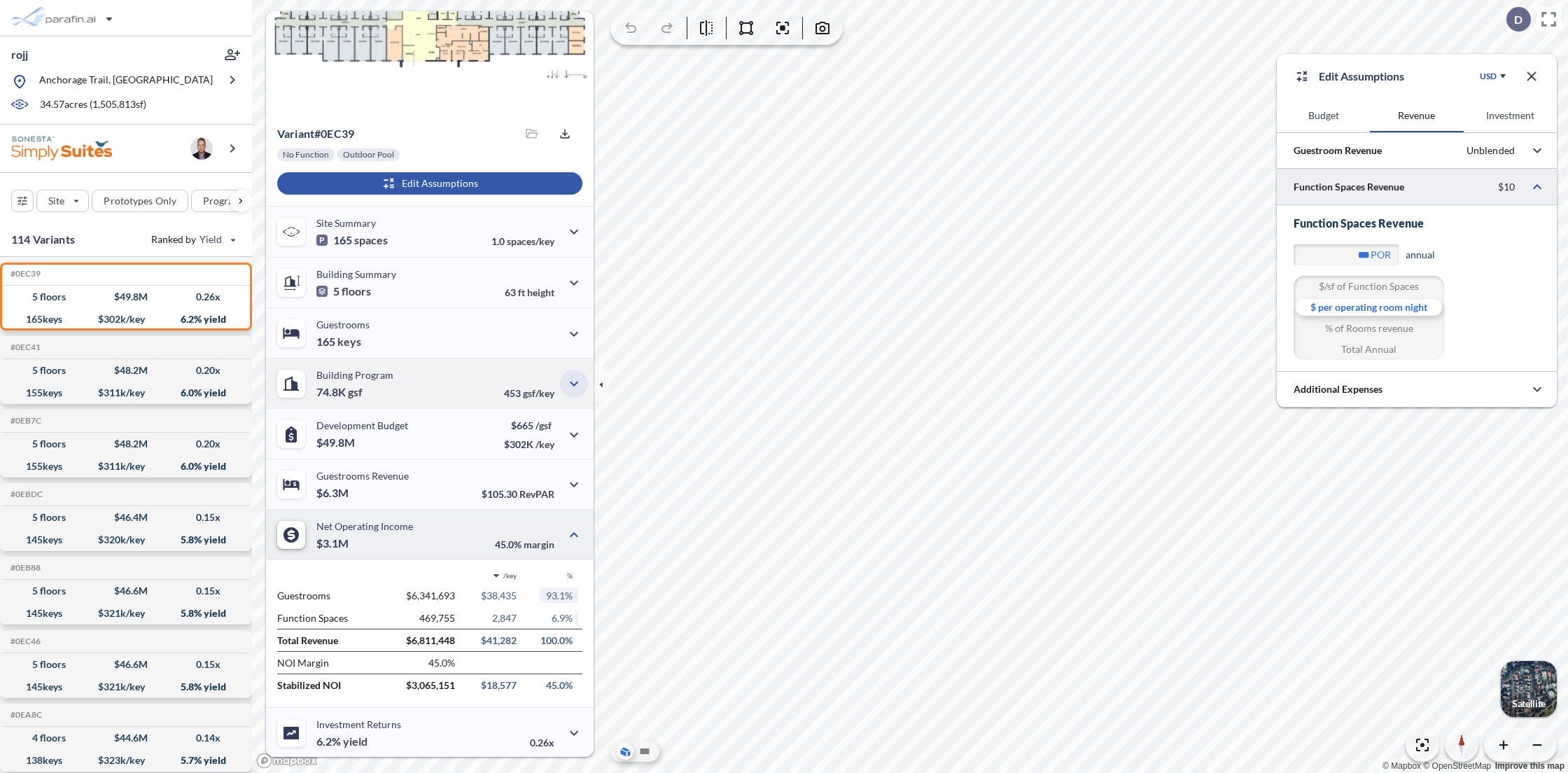
click at [576, 384] on icon "button" at bounding box center [574, 383] width 17 height 17
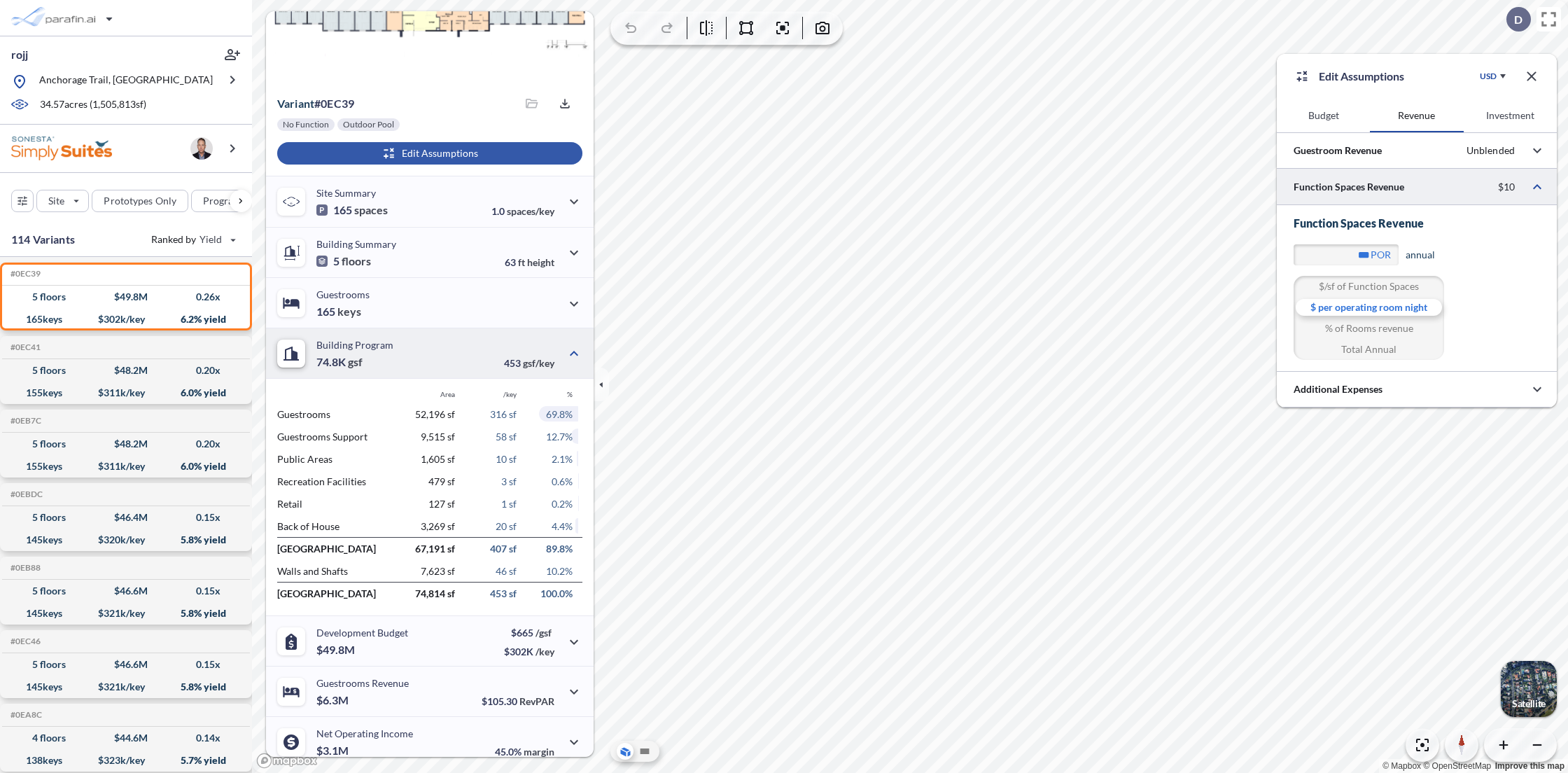
scroll to position [177, 0]
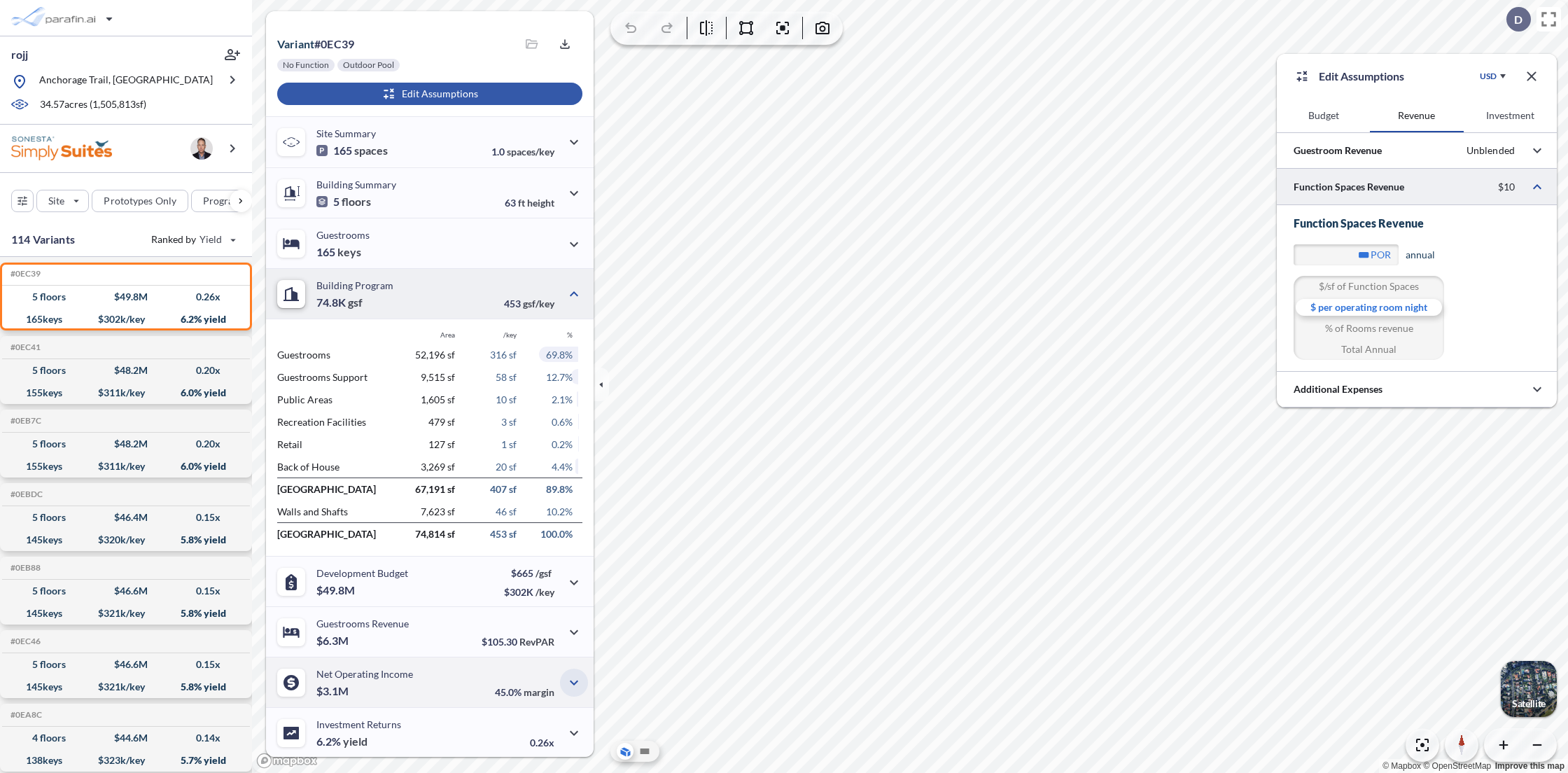
click at [561, 680] on button "button" at bounding box center [574, 682] width 28 height 28
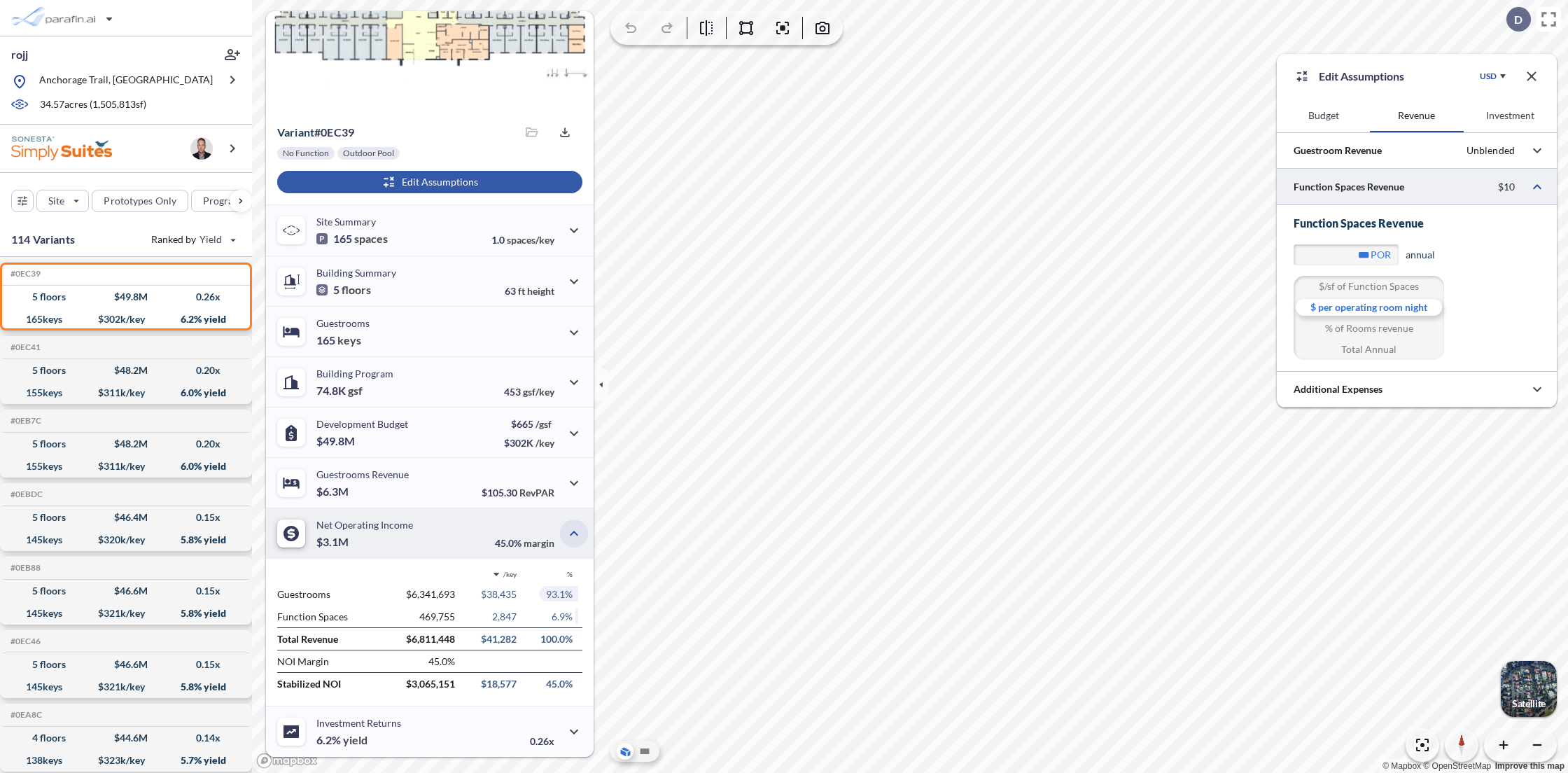
scroll to position [88, 0]
click at [572, 370] on button "button" at bounding box center [574, 384] width 28 height 28
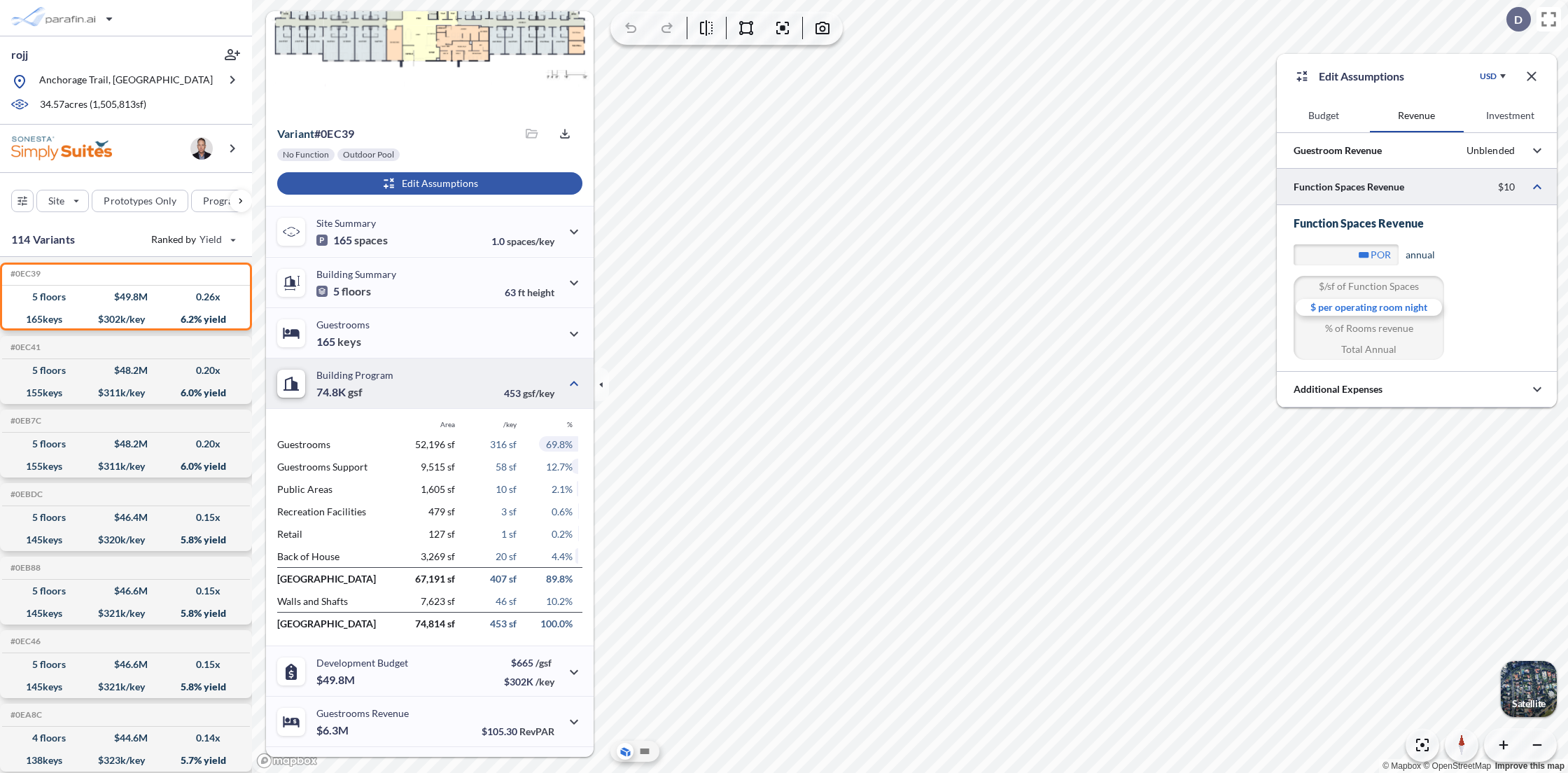
scroll to position [177, 0]
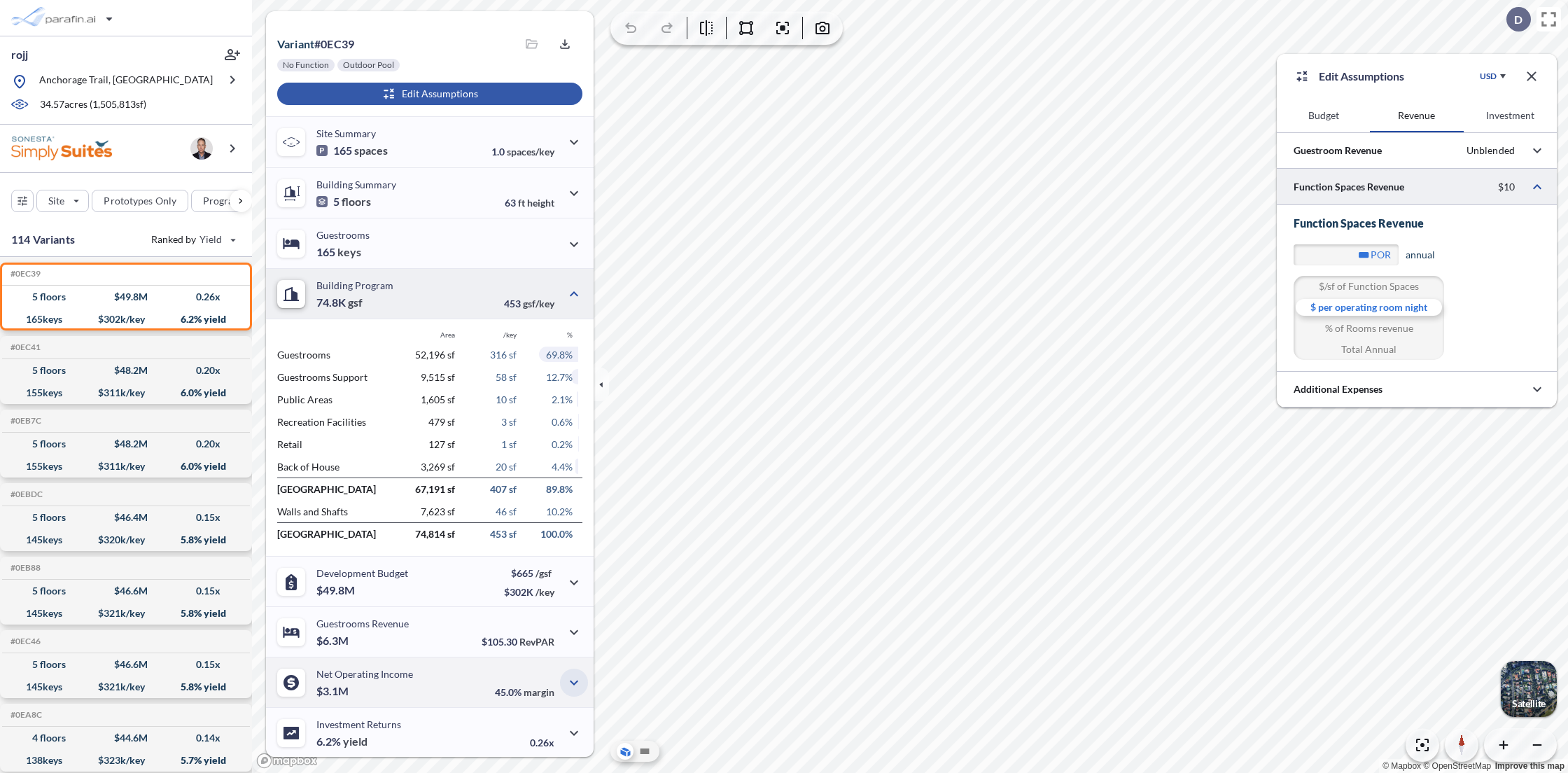
click at [567, 683] on icon "button" at bounding box center [574, 681] width 17 height 17
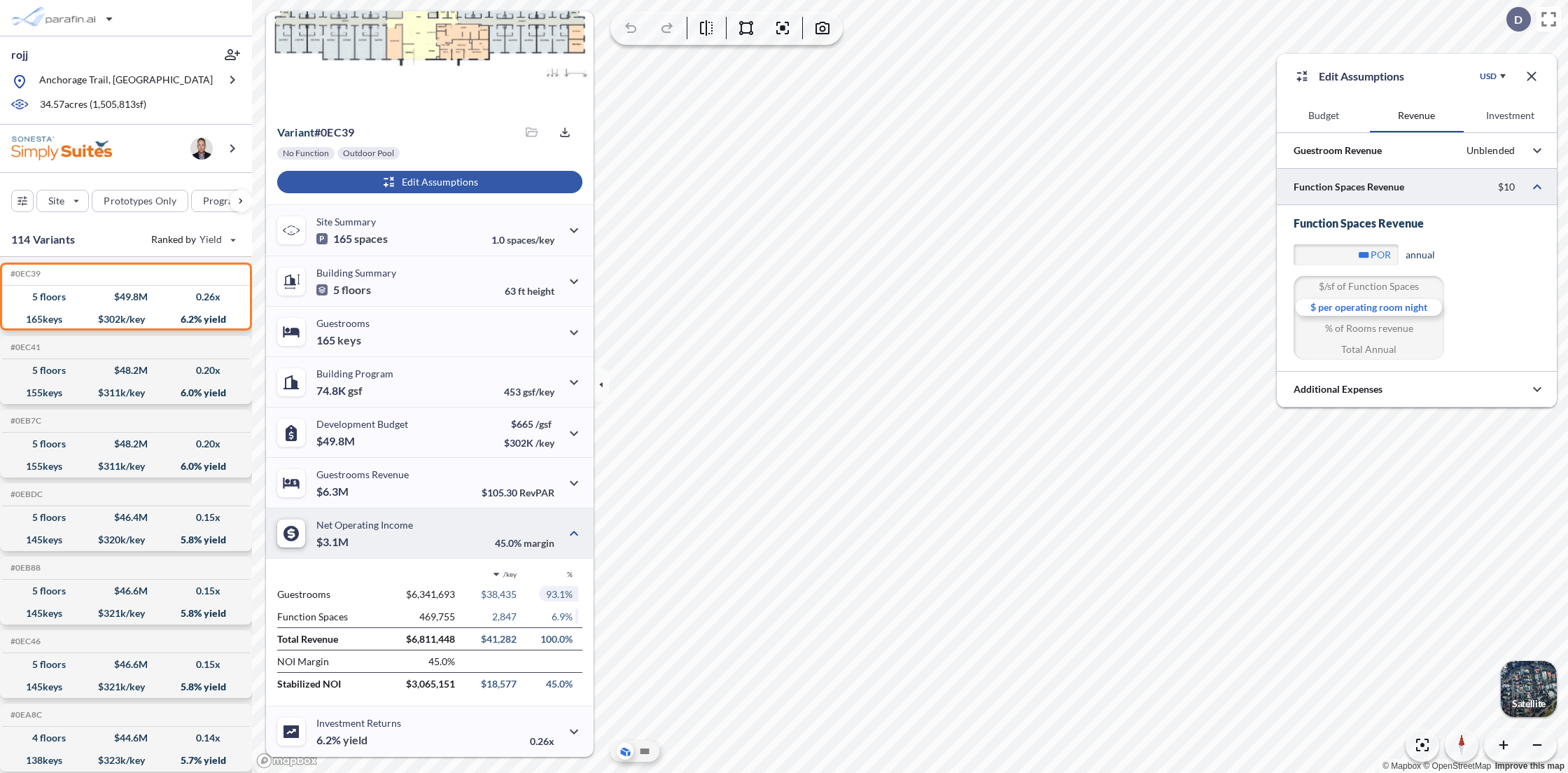
scroll to position [88, 0]
click at [574, 385] on icon "button" at bounding box center [574, 383] width 17 height 17
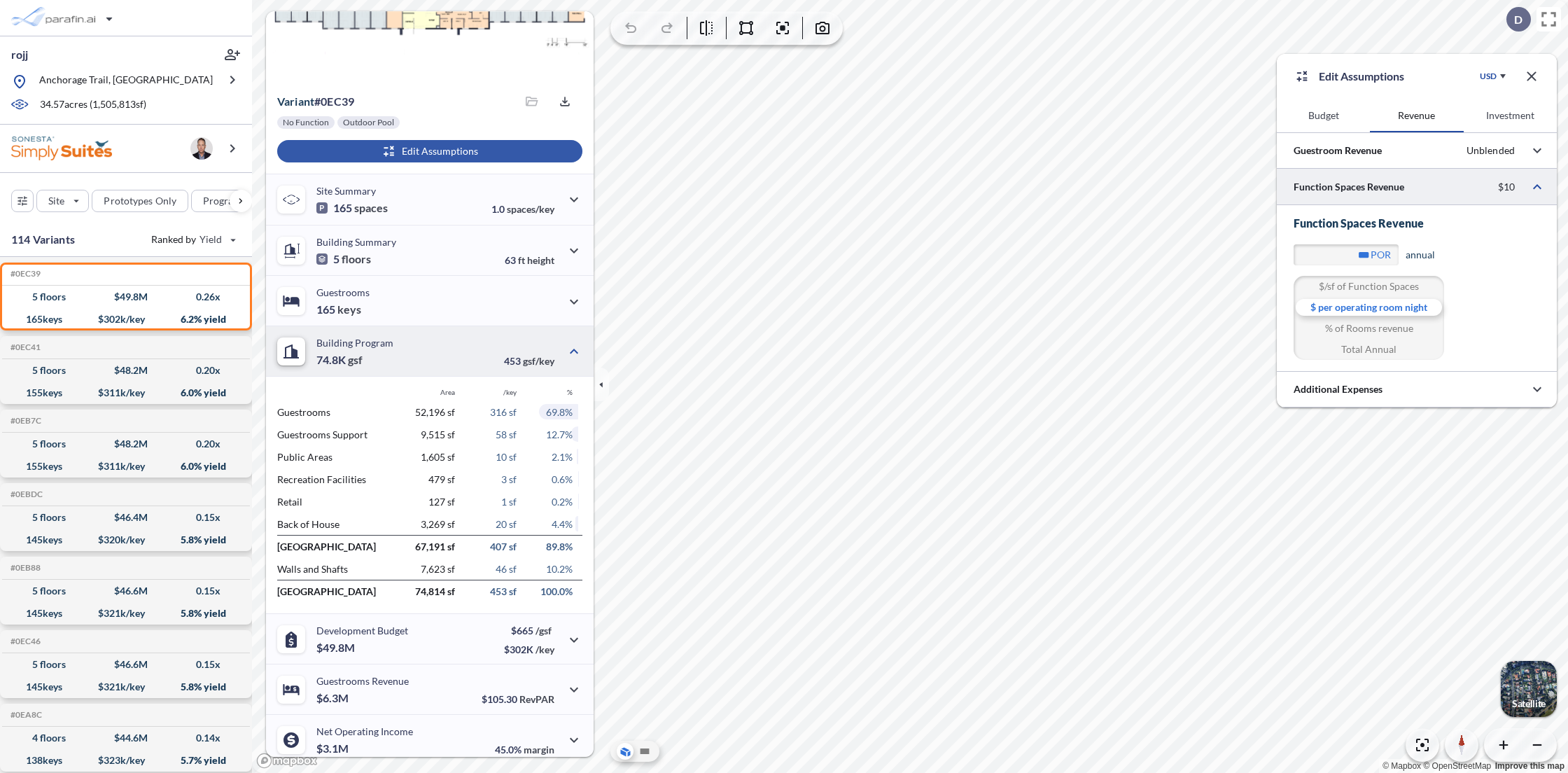
scroll to position [177, 0]
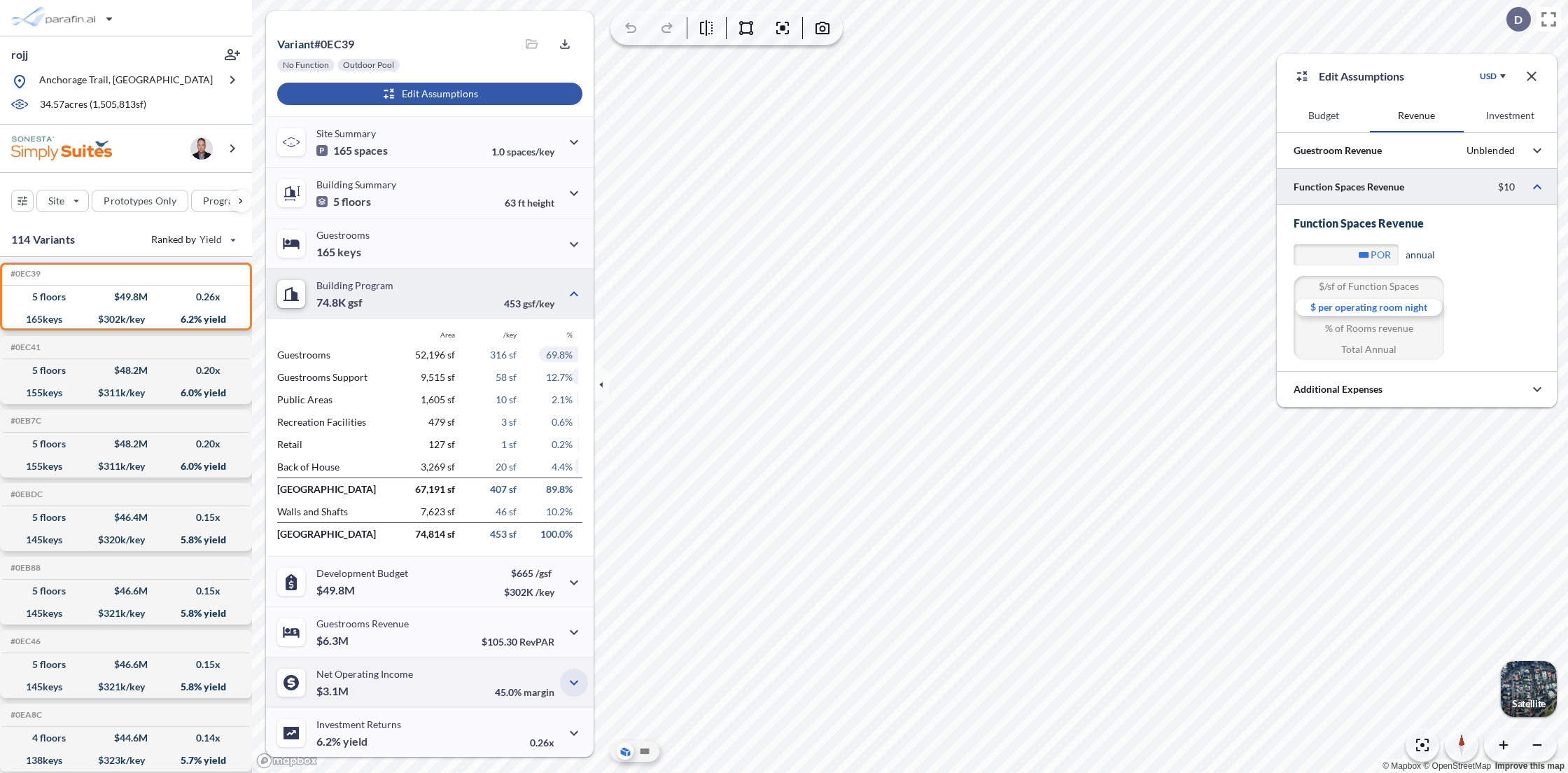
click at [579, 681] on button "button" at bounding box center [574, 682] width 28 height 28
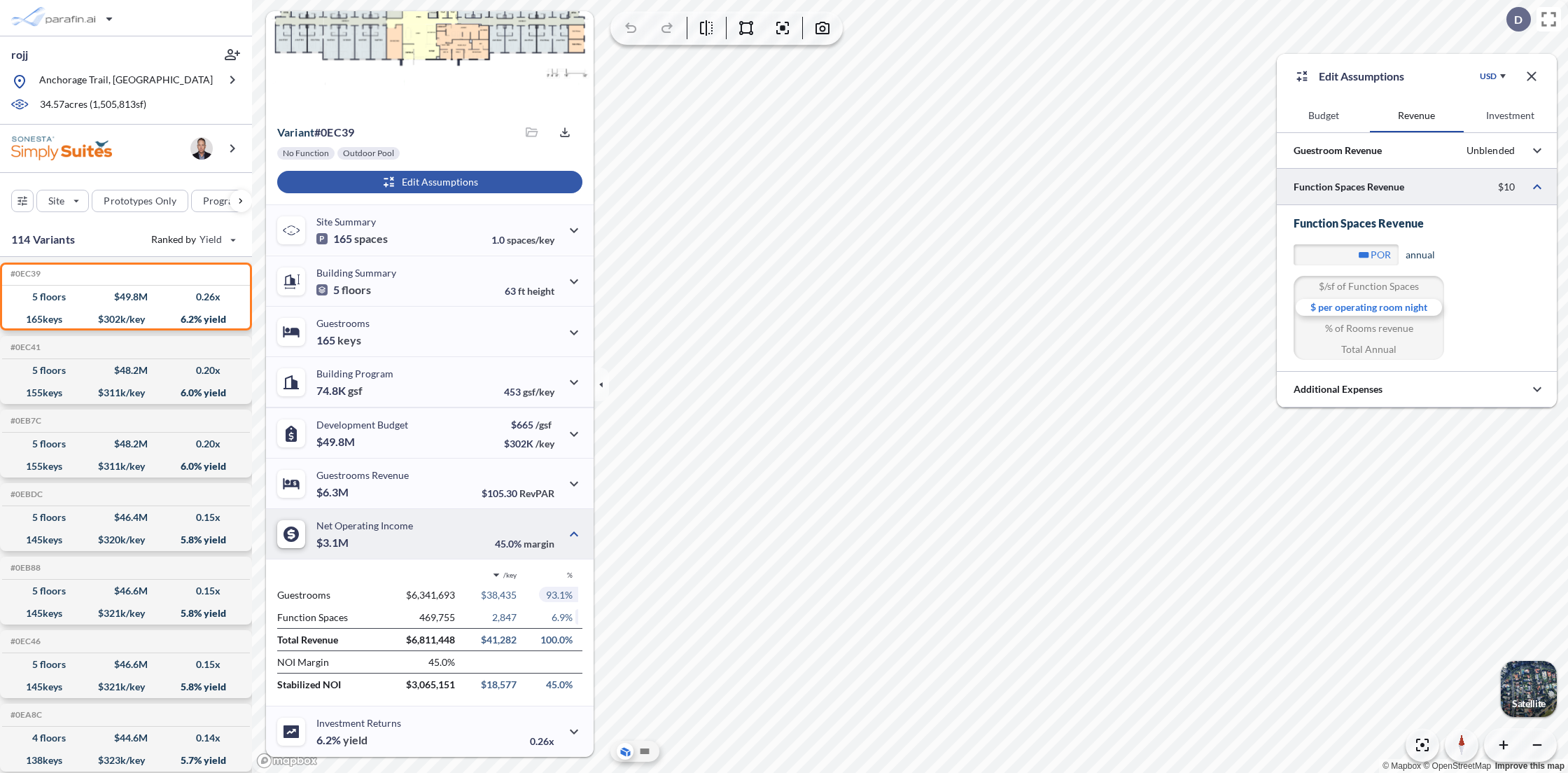
scroll to position [88, 0]
click at [1377, 329] on div "% of Rooms revenue" at bounding box center [1368, 328] width 151 height 21
drag, startPoint x: 516, startPoint y: 617, endPoint x: 574, endPoint y: 617, distance: 58.0
click at [574, 617] on div "Function Spaces 317,085 1,922 4.8%" at bounding box center [429, 617] width 305 height 22
click at [528, 611] on p "4.8%" at bounding box center [550, 617] width 56 height 12
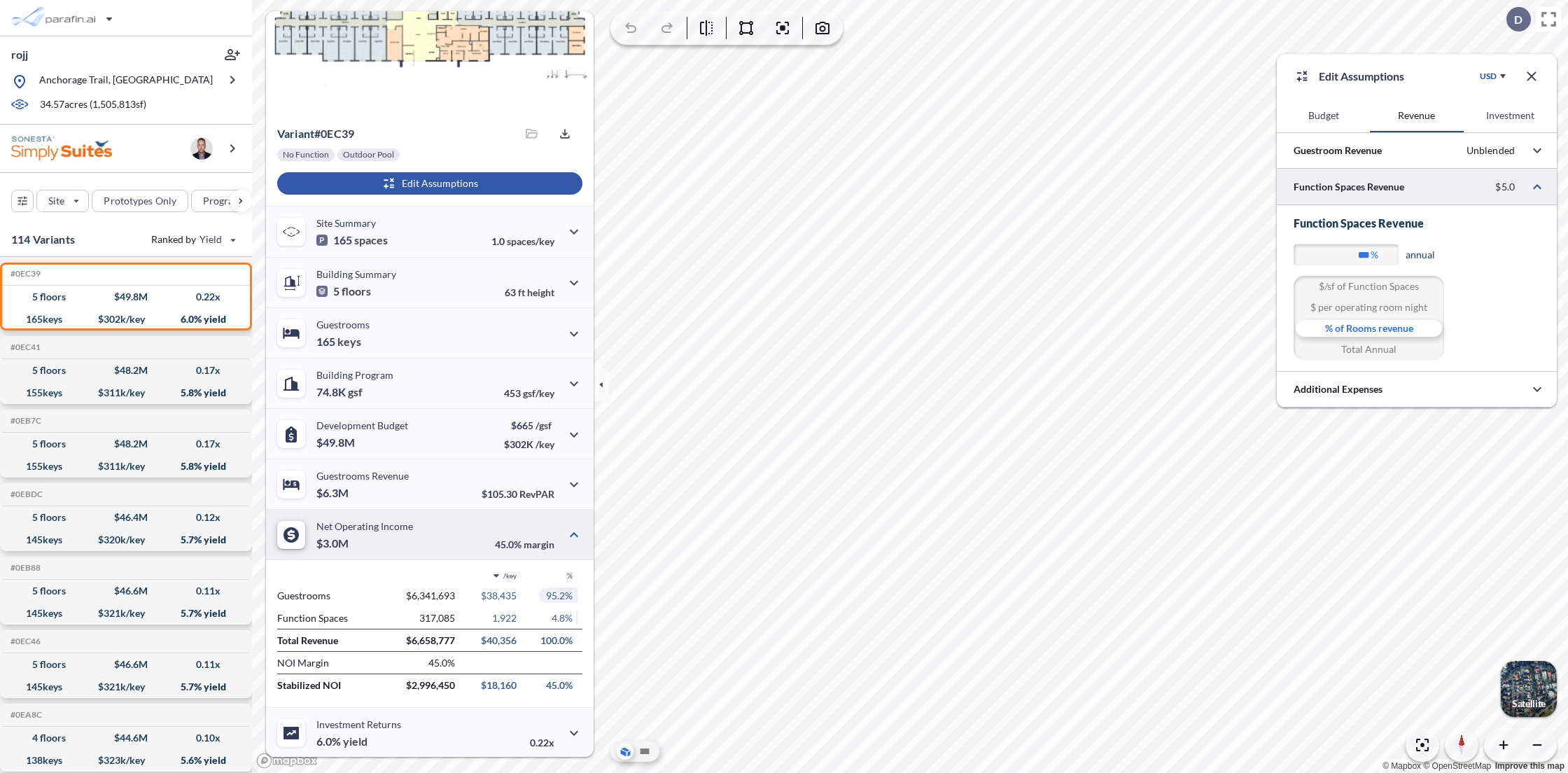
click at [1370, 280] on div "$/sf of Function Spaces" at bounding box center [1368, 286] width 151 height 21
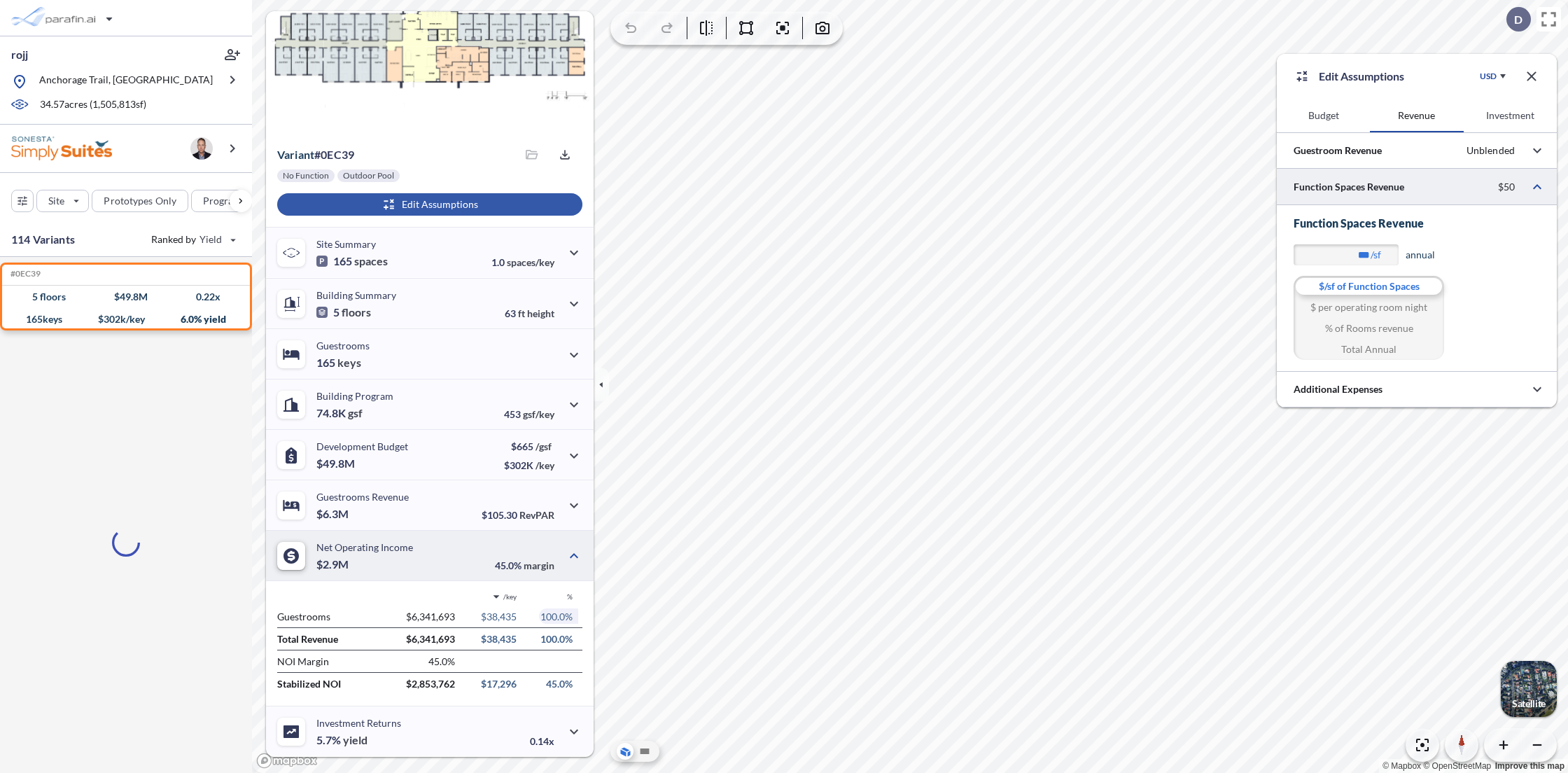
scroll to position [65, 0]
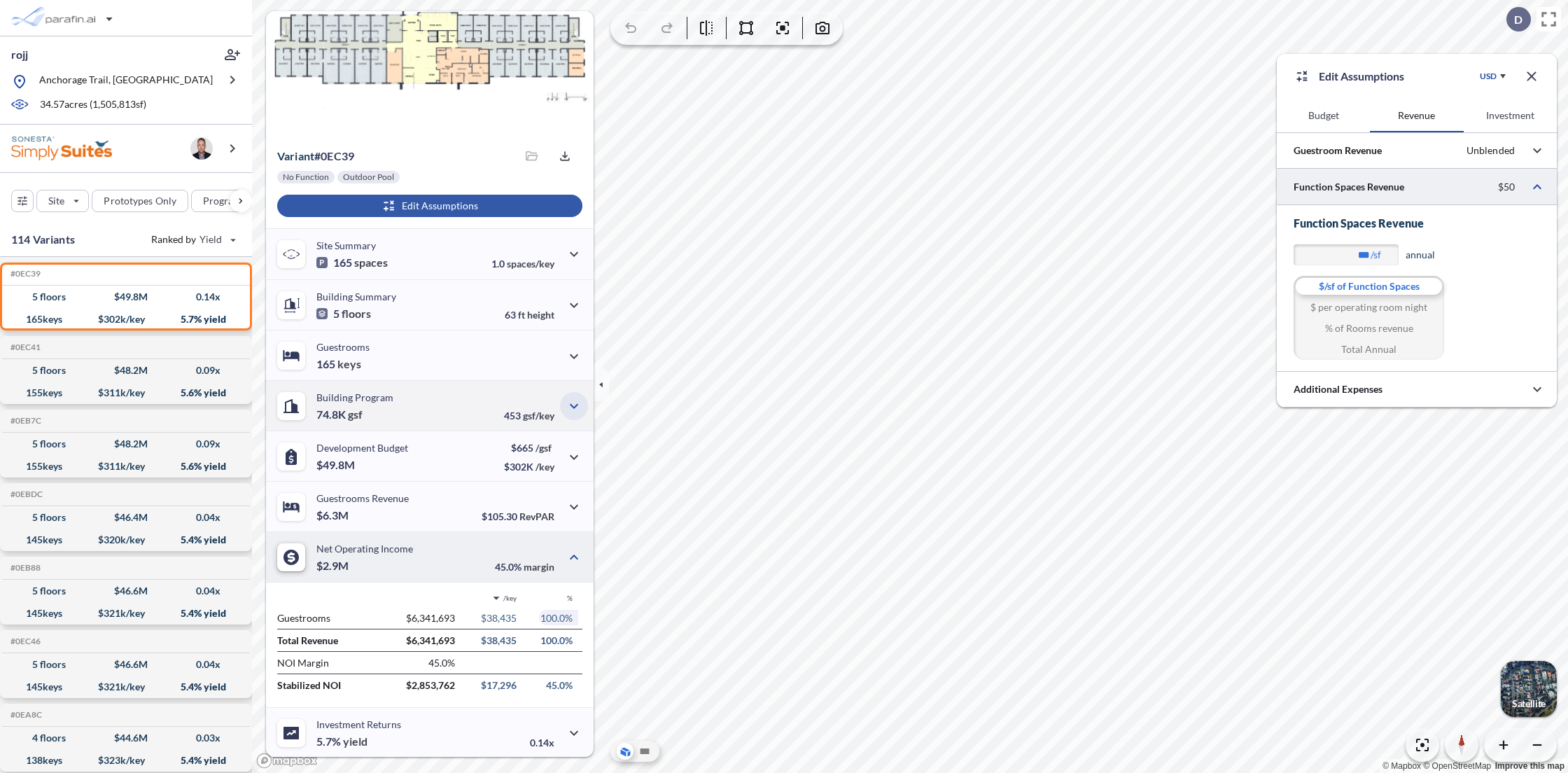
click at [574, 402] on icon "button" at bounding box center [574, 405] width 17 height 17
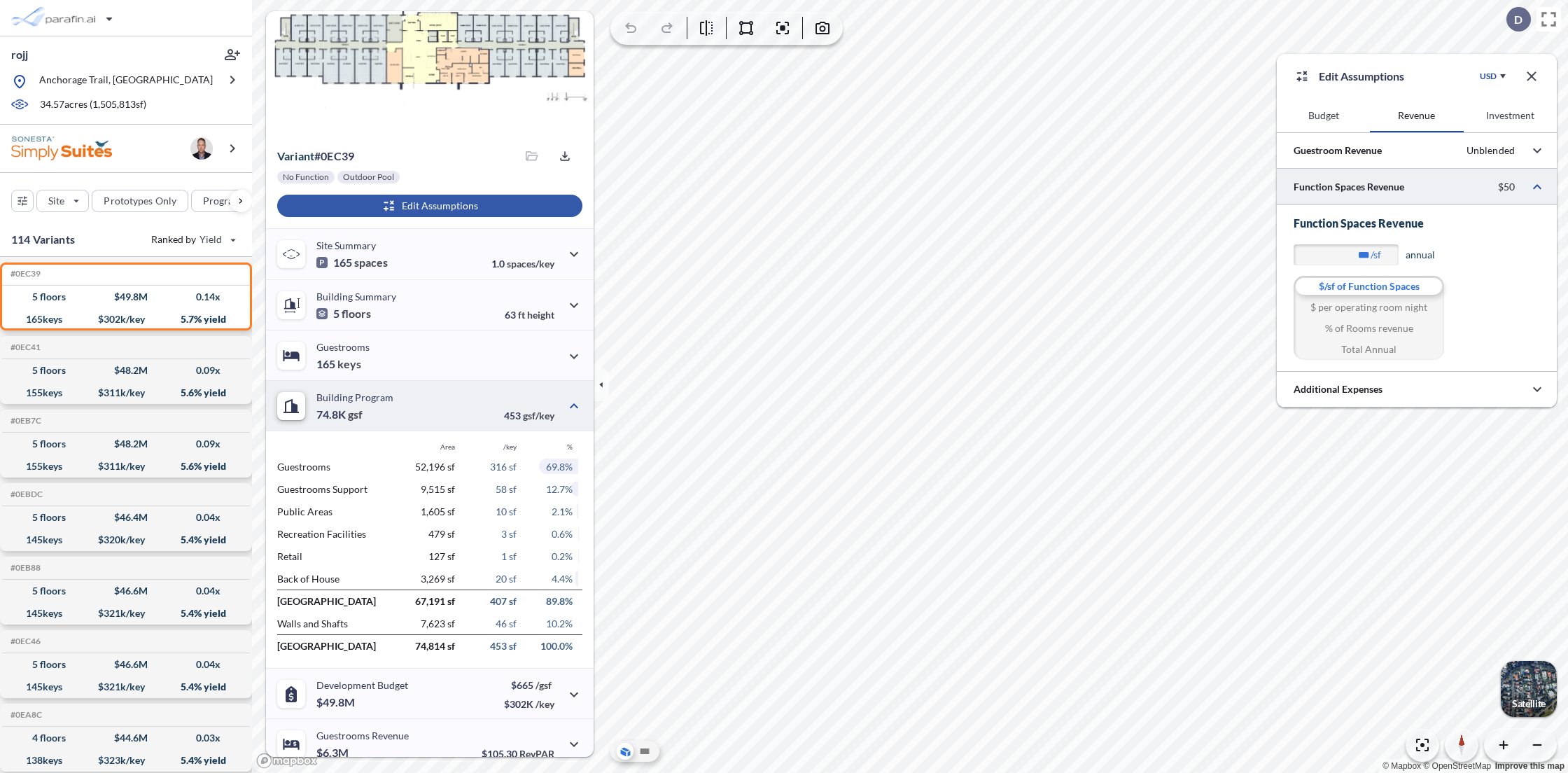
scroll to position [177, 0]
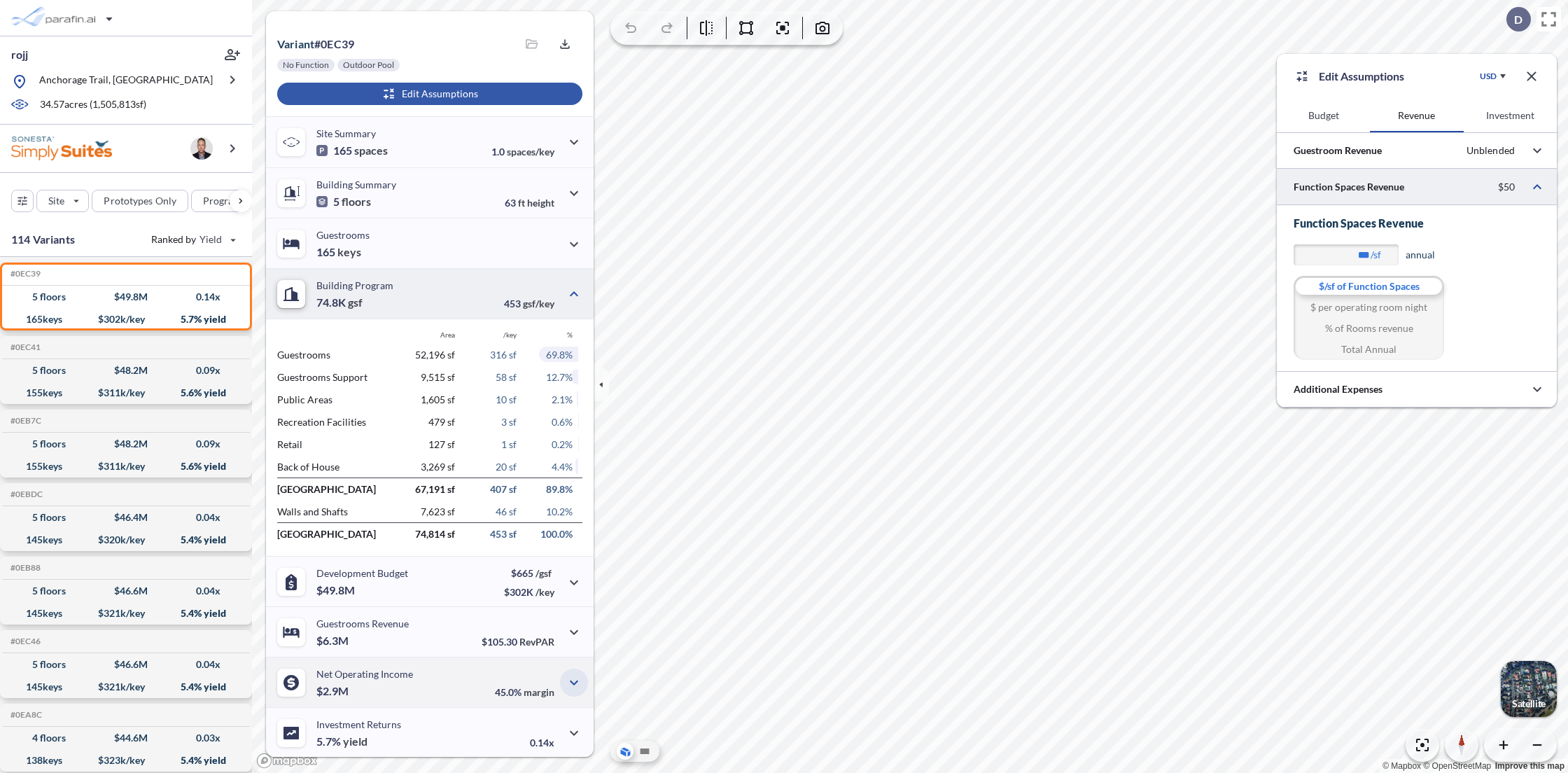
click at [566, 679] on icon "button" at bounding box center [574, 681] width 17 height 17
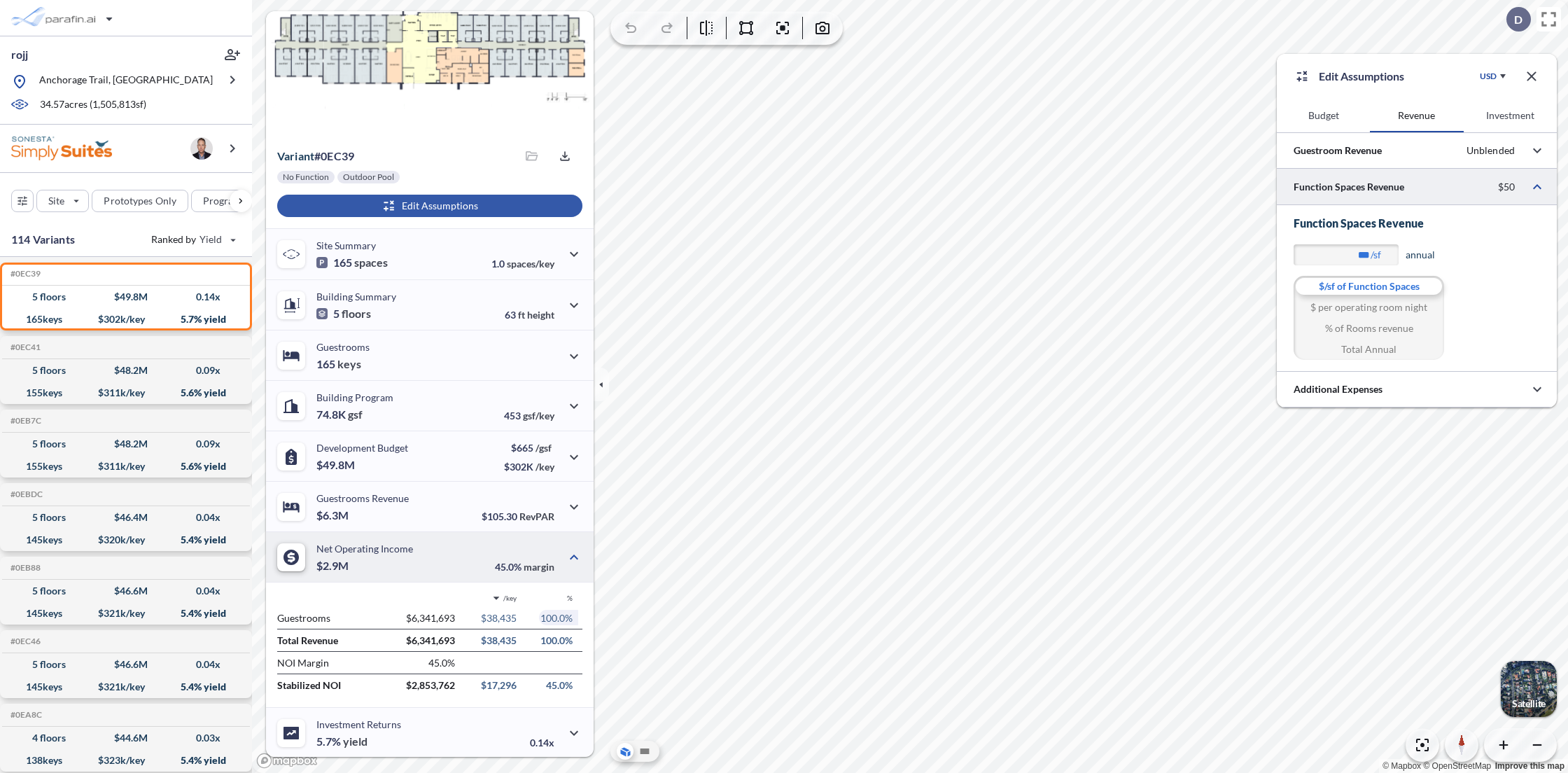
scroll to position [65, 0]
click at [1365, 310] on div "$ per operating room night" at bounding box center [1368, 308] width 151 height 21
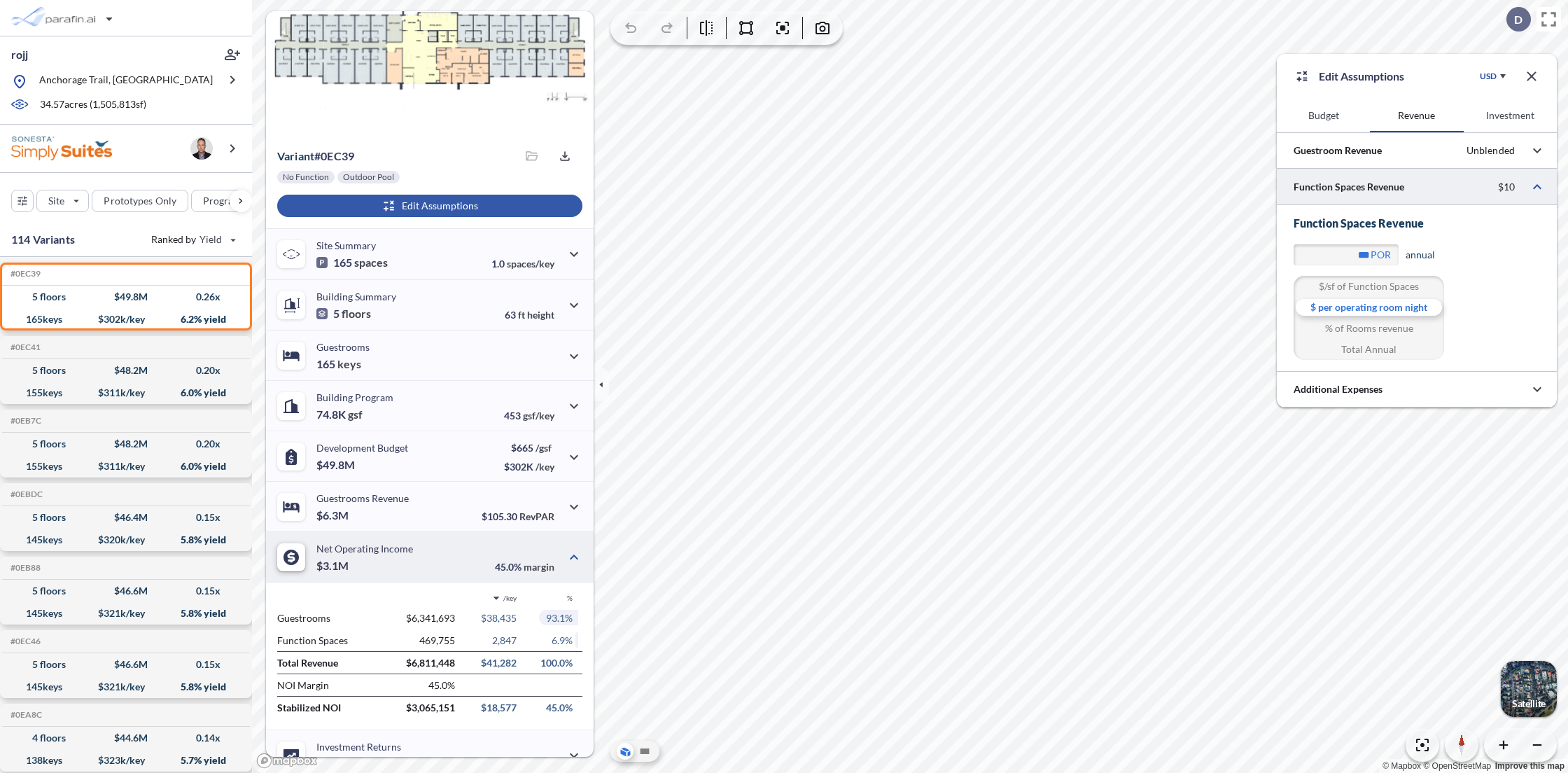
click at [1366, 330] on div "% of Rooms revenue" at bounding box center [1368, 328] width 151 height 21
click at [1368, 310] on div "$ per operating room night" at bounding box center [1368, 308] width 151 height 21
click at [1354, 349] on div "Total Annual" at bounding box center [1368, 350] width 151 height 21
drag, startPoint x: 415, startPoint y: 636, endPoint x: 465, endPoint y: 640, distance: 50.2
click at [465, 640] on div "Function Spaces 200,000 1,212 3.1%" at bounding box center [429, 640] width 305 height 22
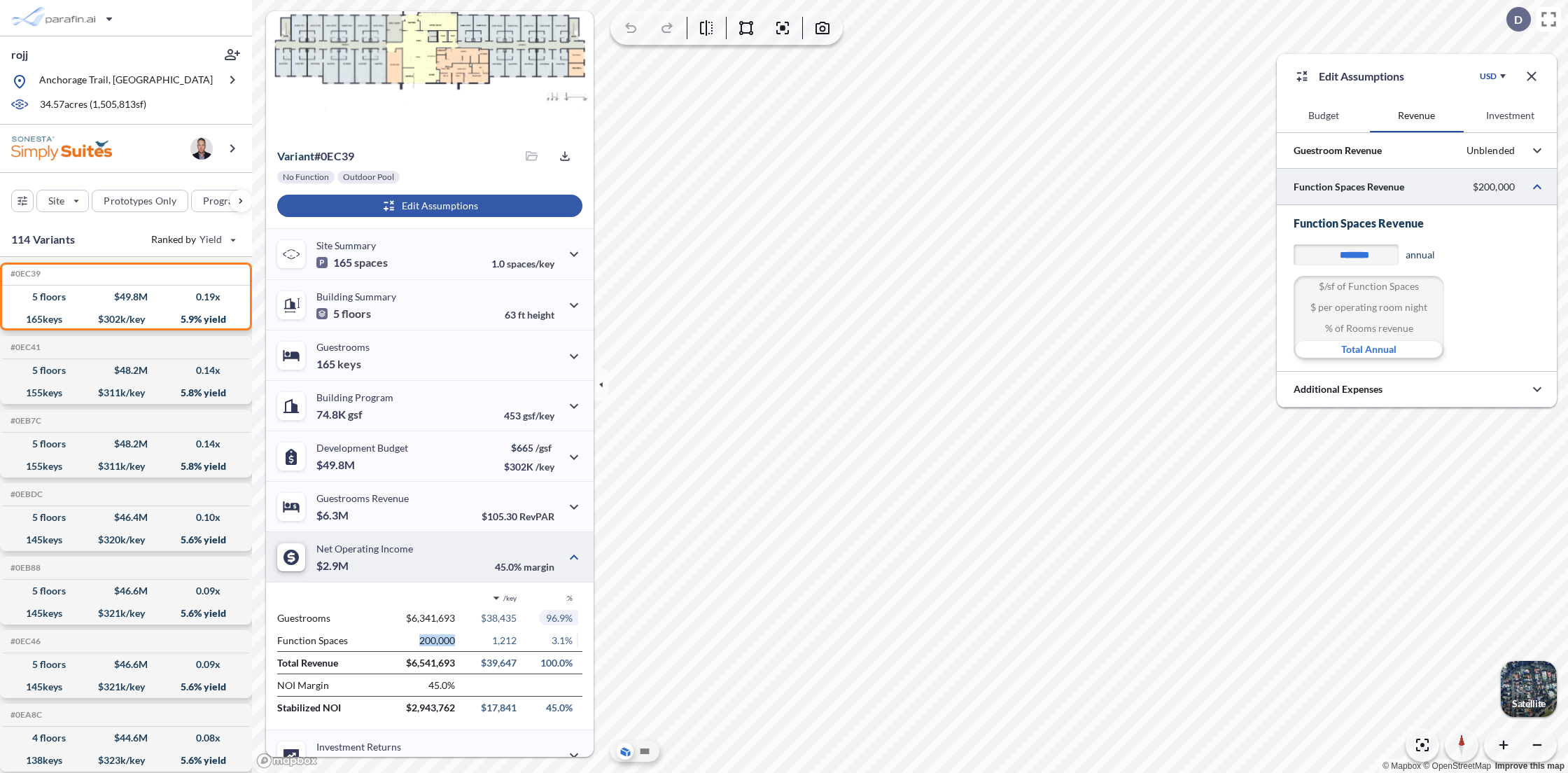
click at [437, 642] on span "200,000" at bounding box center [437, 640] width 36 height 12
click at [1361, 332] on div "% of Rooms revenue" at bounding box center [1368, 328] width 151 height 21
click at [1363, 255] on input "***" at bounding box center [1346, 255] width 105 height 21
click at [1468, 258] on div "**** annual" at bounding box center [1416, 255] width 246 height 21
click at [1366, 305] on div "$ per operating room night" at bounding box center [1368, 308] width 151 height 21
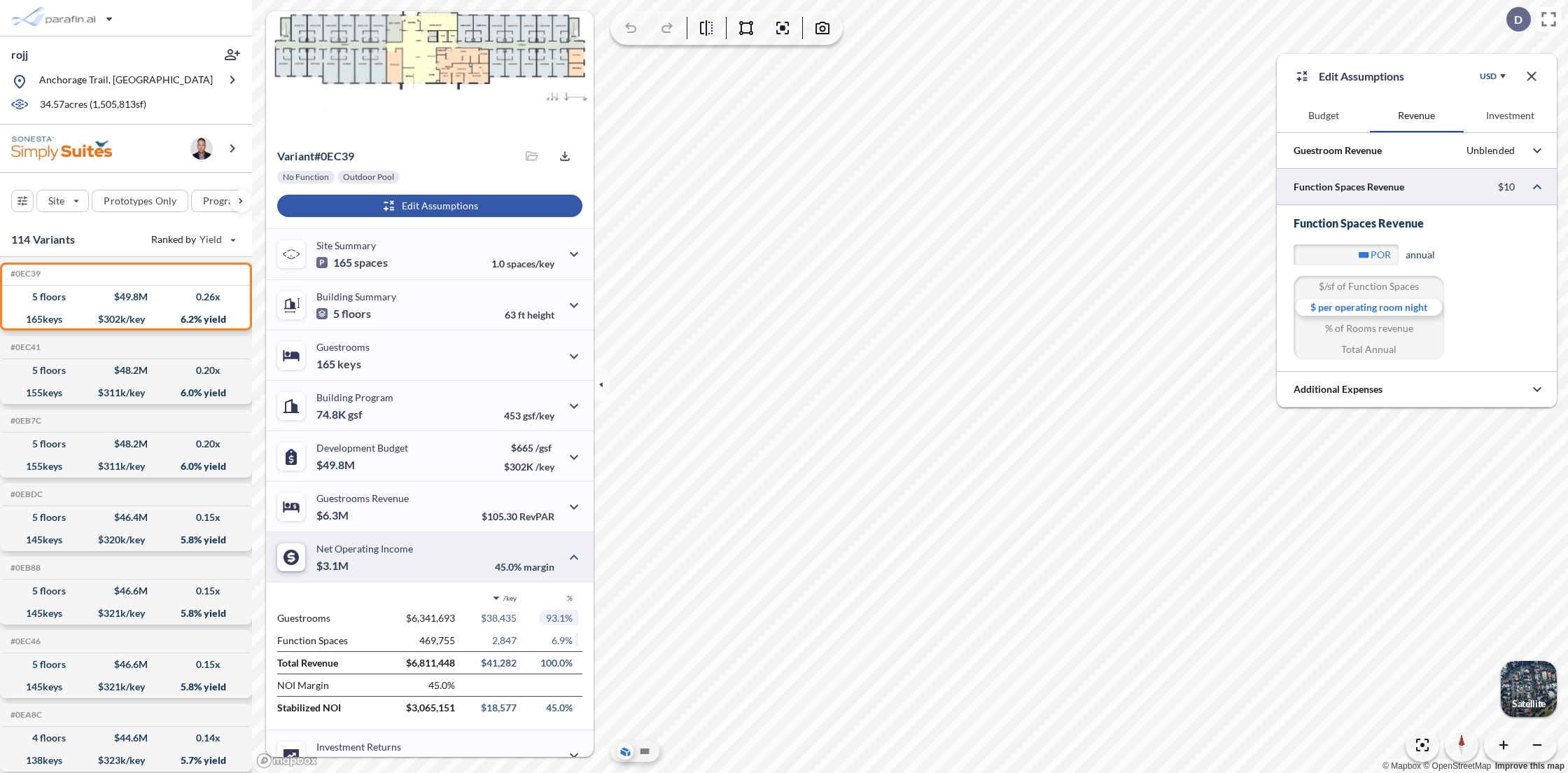
click at [494, 596] on icon at bounding box center [496, 598] width 9 height 9
click at [503, 644] on div "/gsf" at bounding box center [500, 642] width 28 height 21
click at [1356, 284] on div "$/sf of Function Spaces" at bounding box center [1368, 286] width 151 height 21
type input "***"
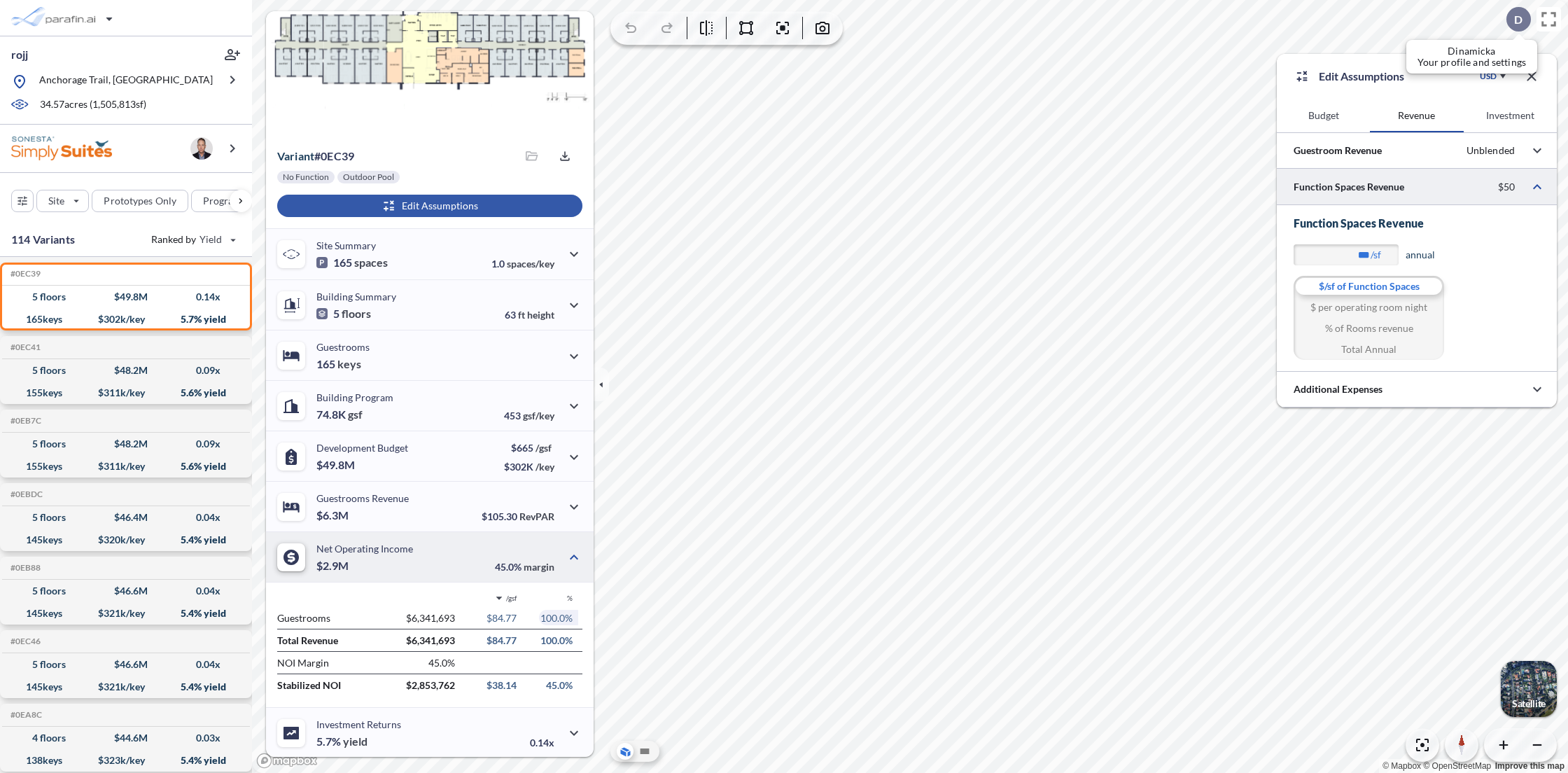
drag, startPoint x: 1522, startPoint y: 14, endPoint x: 1513, endPoint y: 36, distance: 23.8
click at [1522, 14] on p "D" at bounding box center [1518, 19] width 9 height 13
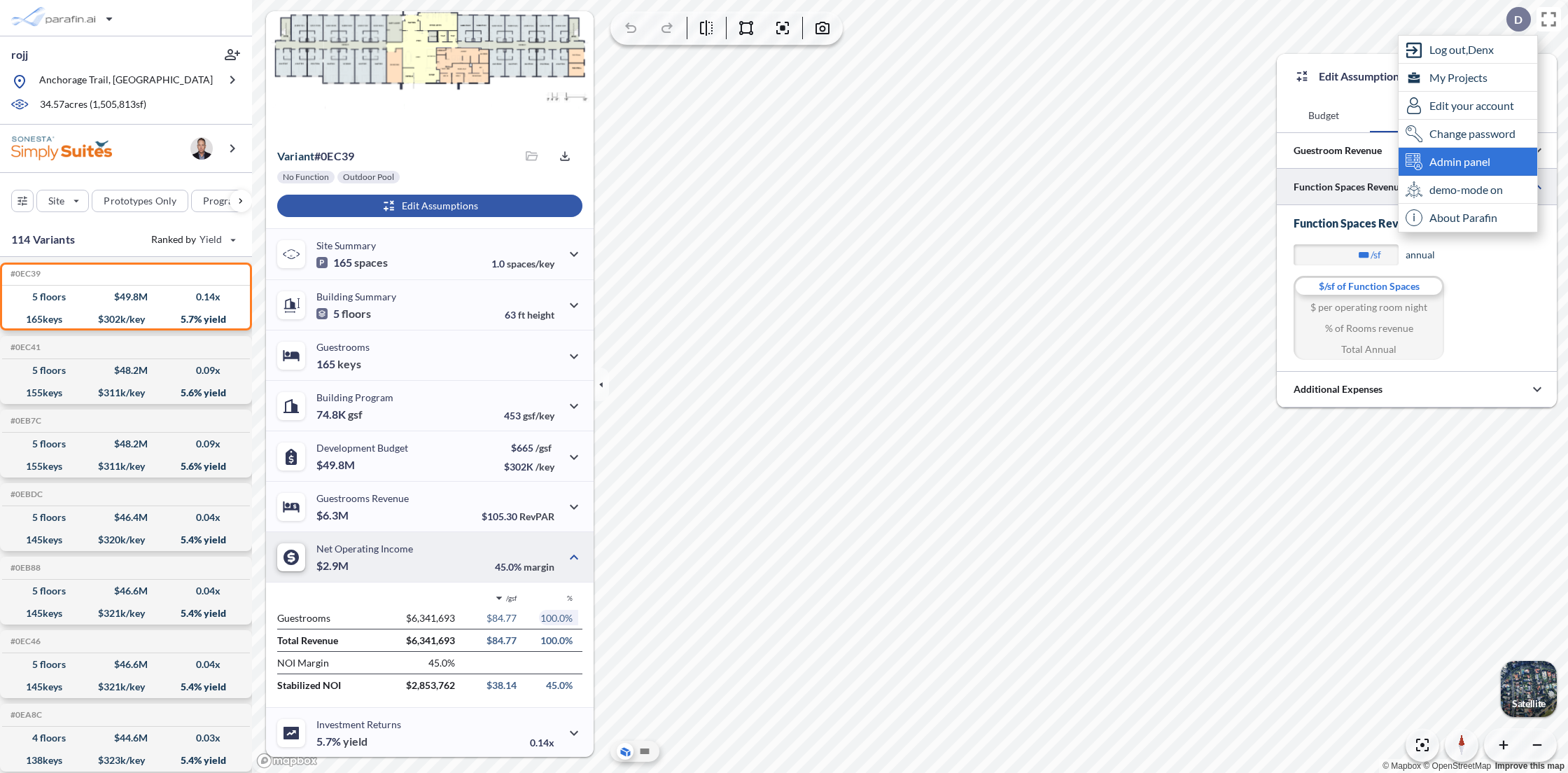
click at [1458, 161] on span "Admin panel" at bounding box center [1460, 162] width 61 height 14
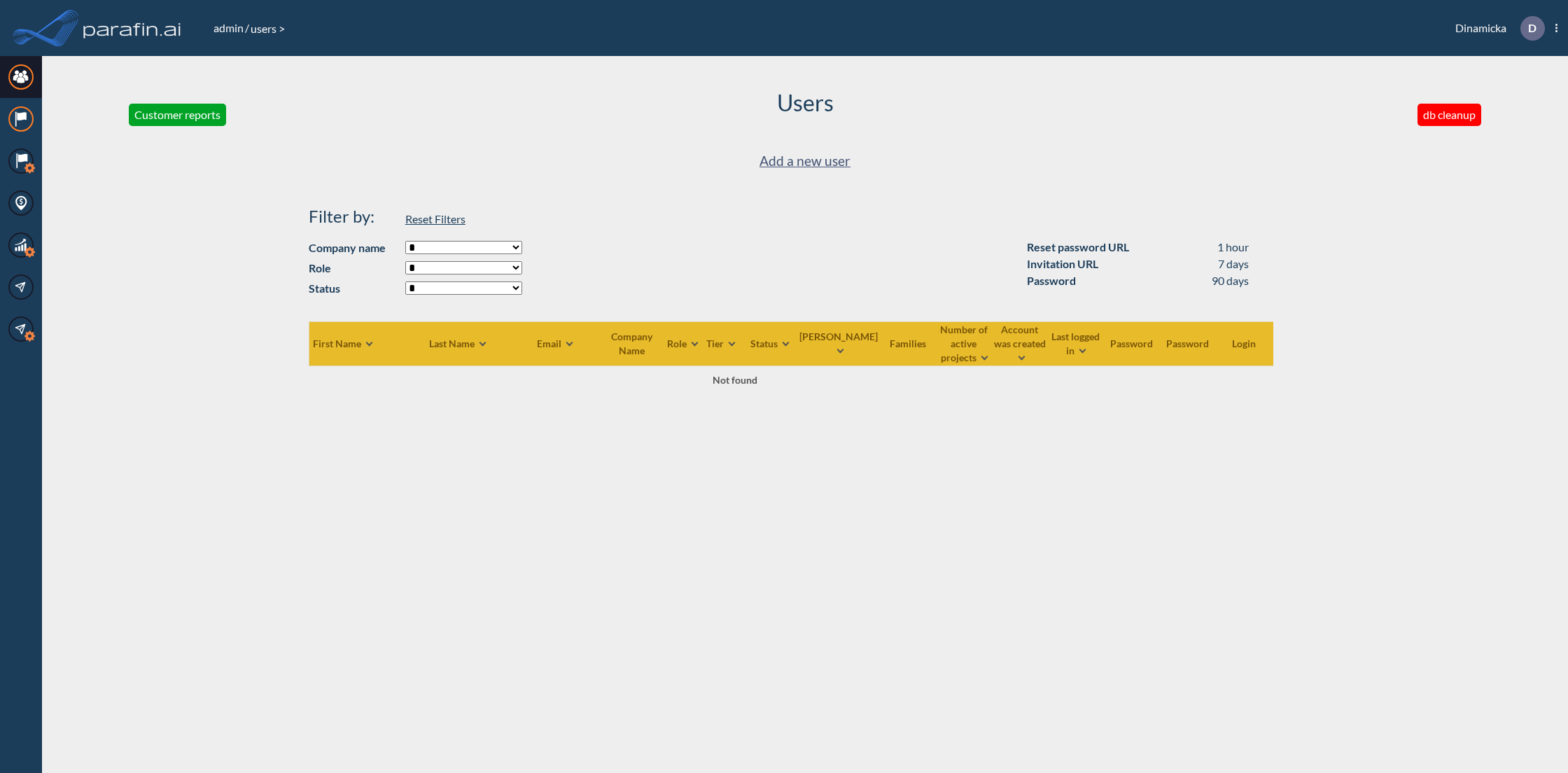
click at [22, 120] on icon "Hotel Brands" at bounding box center [21, 119] width 25 height 25
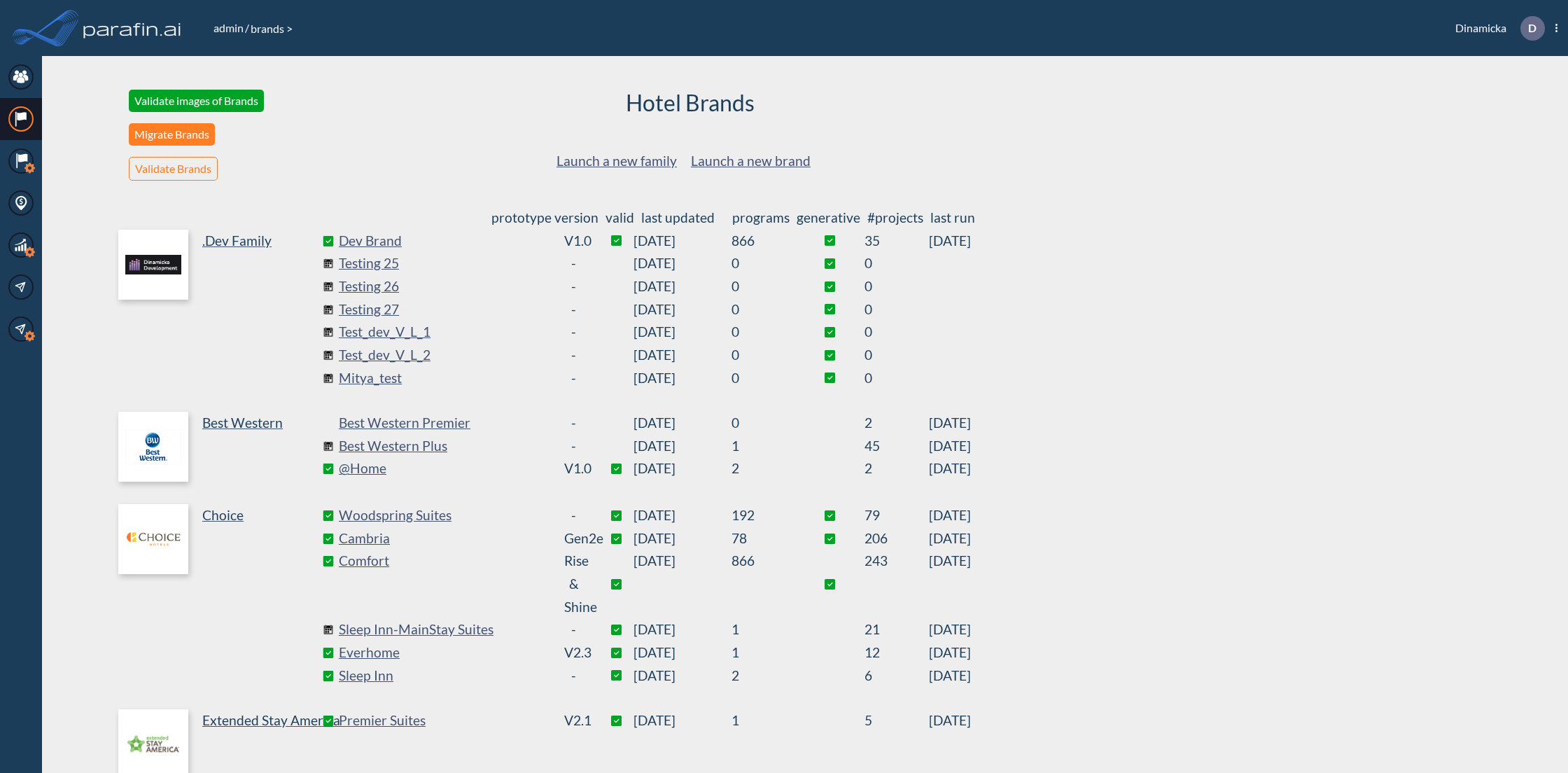
click at [188, 141] on button "Migrate Brands" at bounding box center [171, 134] width 86 height 22
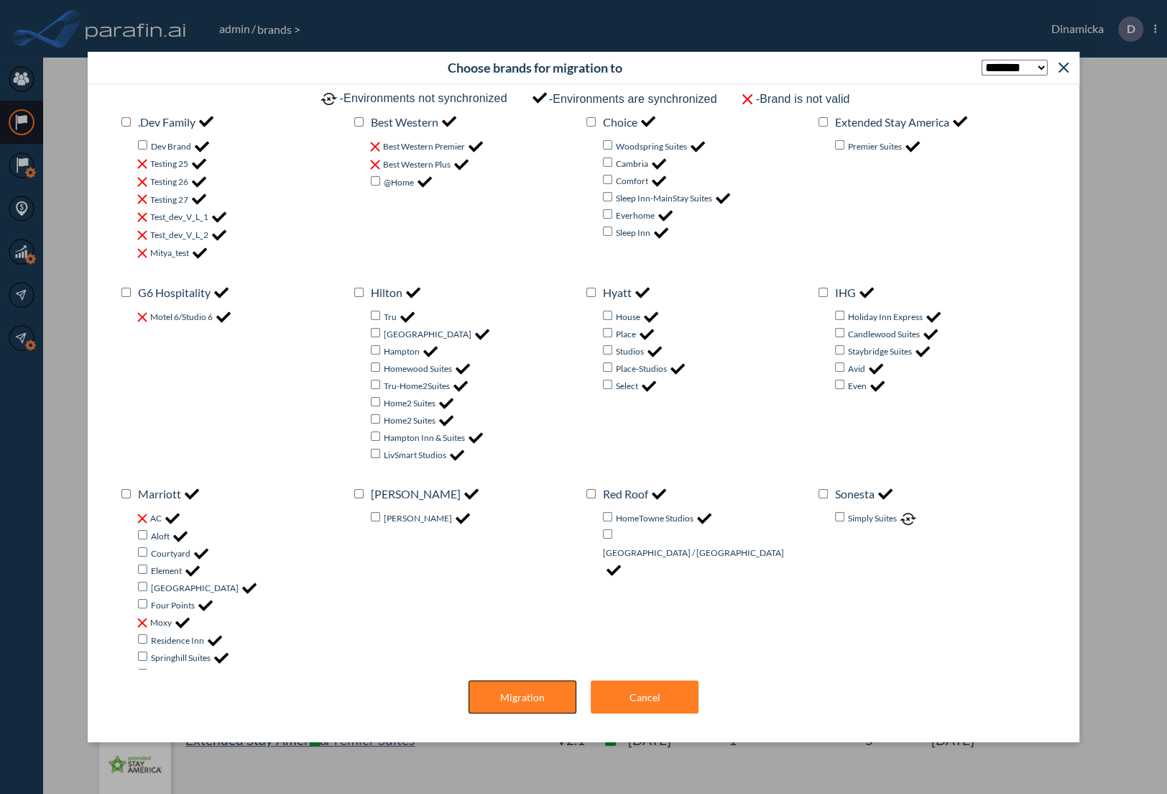
click at [519, 699] on button "Migration" at bounding box center [523, 696] width 108 height 33
click at [661, 698] on button "Cancel" at bounding box center [645, 696] width 108 height 33
